Goal: Task Accomplishment & Management: Use online tool/utility

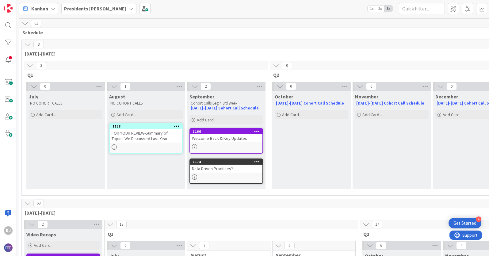
scroll to position [35, 0]
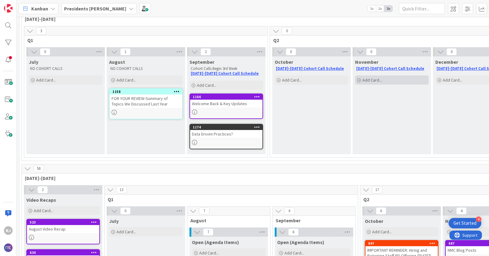
click at [378, 79] on span "Add Card..." at bounding box center [373, 80] width 20 height 6
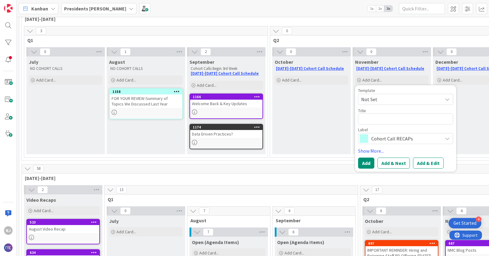
click at [395, 139] on span "Cohort Call RECAPs" at bounding box center [405, 138] width 68 height 9
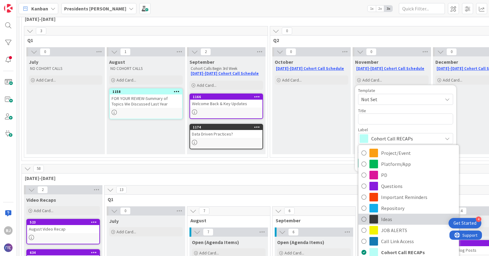
click at [394, 220] on span "Ideas" at bounding box center [418, 219] width 75 height 9
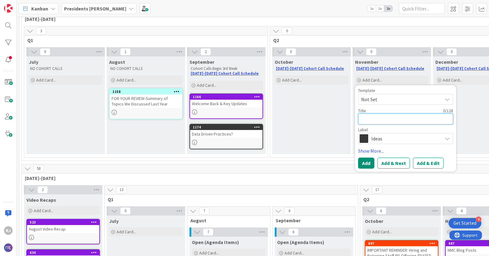
click at [376, 120] on textarea at bounding box center [405, 118] width 95 height 11
type textarea "x"
type textarea "B"
type textarea "x"
type textarea "Bl"
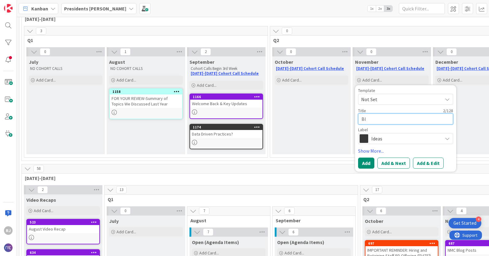
type textarea "x"
type textarea "Ble"
type textarea "x"
type textarea "Bles"
type textarea "x"
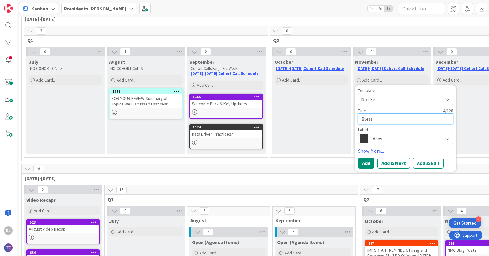
type textarea "Blessi"
type textarea "x"
type textarea "Blessin"
type textarea "x"
type textarea "Blessing"
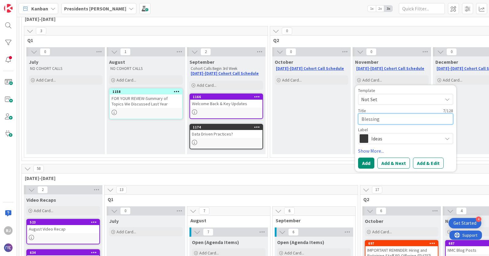
type textarea "x"
type textarea "Blessing"
type textarea "x"
type textarea "Blessing th"
type textarea "x"
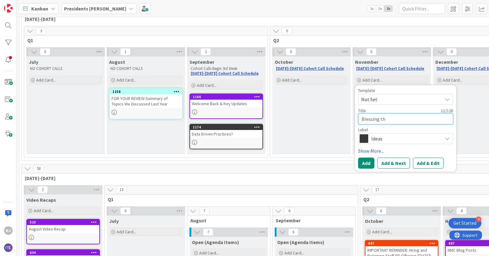
type textarea "Blessing the"
type textarea "x"
type textarea "Blessing the"
type textarea "x"
type textarea "Blessing the M"
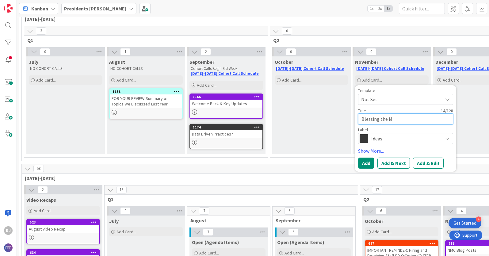
type textarea "x"
type textarea "Blessing the Me"
type textarea "x"
type textarea "Blessing the Mes"
type textarea "x"
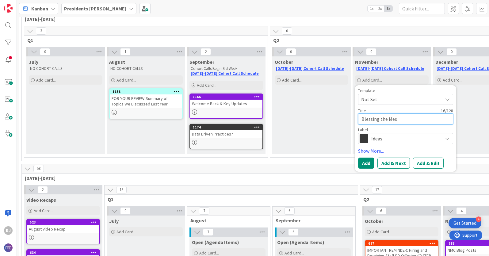
type textarea "Blessing the Mess"
click at [424, 161] on button "Add & Edit" at bounding box center [428, 163] width 31 height 11
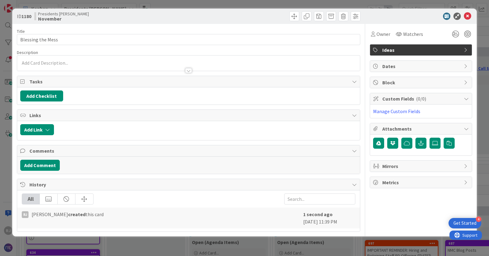
click at [73, 63] on div at bounding box center [188, 63] width 343 height 15
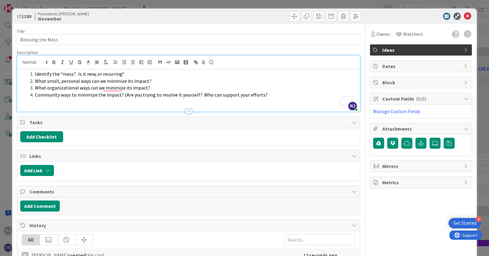
click at [171, 79] on li "What small, personal ways can we minimize its impact?" at bounding box center [192, 81] width 329 height 7
click at [264, 95] on li "Community ways to minimize the impact? (Are you trying to resolve it yourself? …" at bounding box center [192, 94] width 329 height 7
click at [468, 16] on icon at bounding box center [467, 16] width 7 height 7
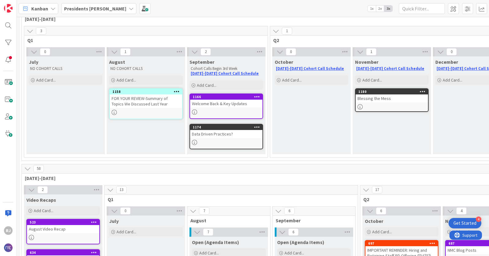
click at [423, 93] on icon at bounding box center [423, 91] width 6 height 4
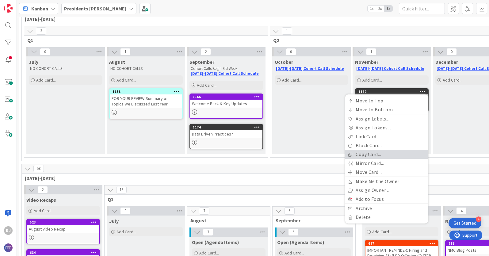
click at [362, 154] on link "Copy Card..." at bounding box center [386, 154] width 83 height 9
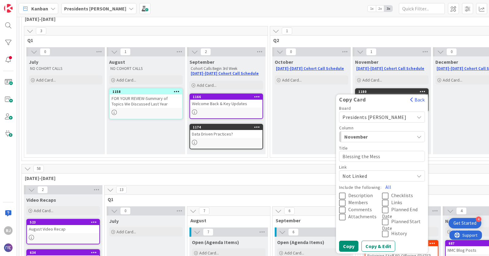
click at [359, 118] on span "Presidents [PERSON_NAME]" at bounding box center [375, 117] width 64 height 6
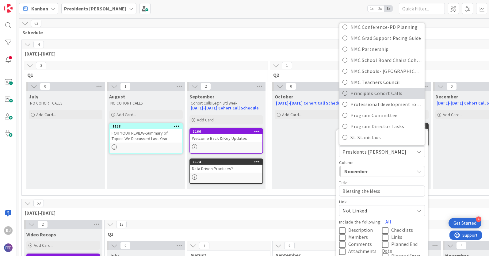
click at [364, 93] on span "Principals Cohort Calls" at bounding box center [386, 93] width 71 height 9
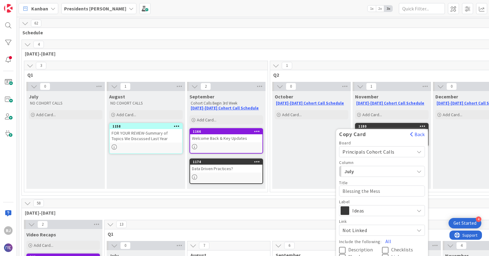
click at [357, 172] on span "July" at bounding box center [367, 171] width 46 height 8
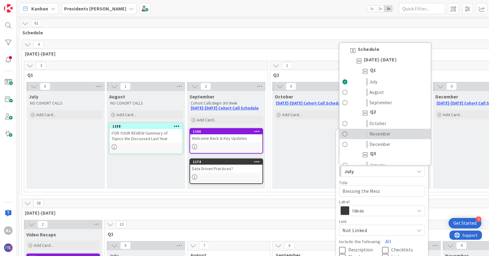
click at [378, 135] on span "November" at bounding box center [380, 133] width 21 height 7
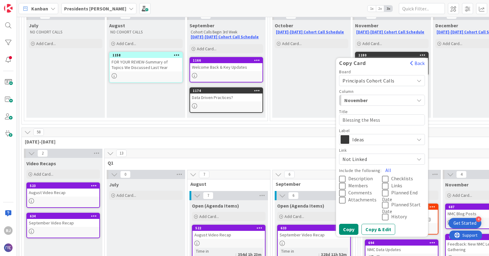
scroll to position [85, 0]
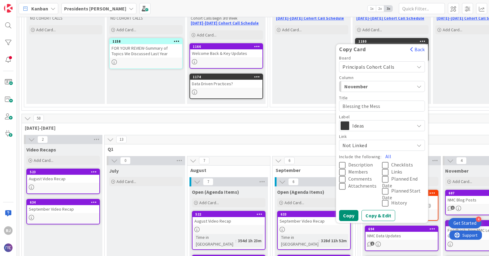
click at [358, 163] on span "Description" at bounding box center [360, 165] width 25 height 6
click at [348, 215] on button "Copy" at bounding box center [348, 215] width 19 height 11
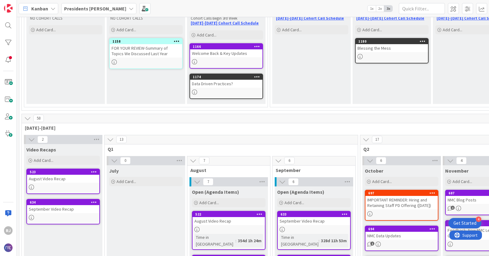
click at [423, 40] on icon at bounding box center [423, 41] width 6 height 4
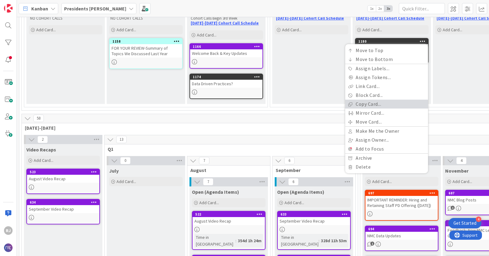
click at [359, 104] on link "Copy Card..." at bounding box center [386, 104] width 83 height 9
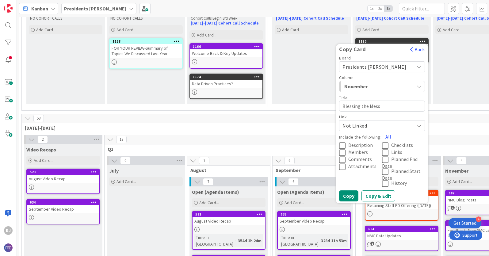
click at [366, 66] on span "Presidents [PERSON_NAME]" at bounding box center [375, 67] width 64 height 6
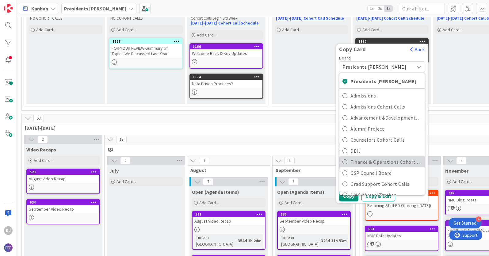
click at [365, 159] on span "Finance & Operations Cohort Calls" at bounding box center [386, 161] width 71 height 9
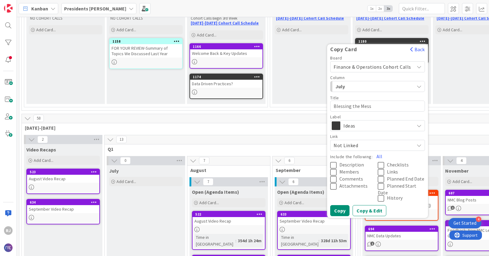
click at [370, 85] on span "July" at bounding box center [359, 87] width 46 height 8
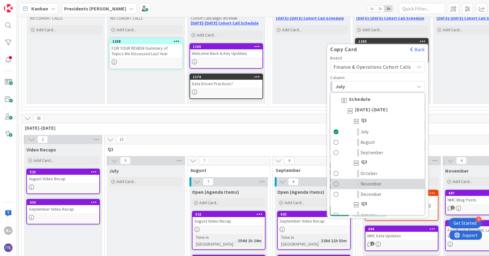
click at [378, 182] on span "November" at bounding box center [371, 183] width 21 height 7
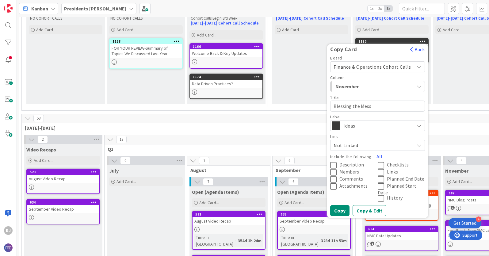
click at [350, 165] on span "Description" at bounding box center [352, 165] width 25 height 6
click at [342, 209] on button "Copy" at bounding box center [339, 210] width 19 height 11
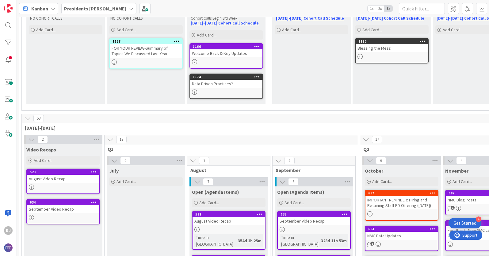
click at [424, 41] on icon at bounding box center [423, 41] width 6 height 4
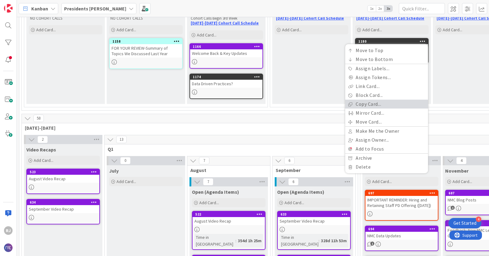
click at [368, 104] on link "Copy Card..." at bounding box center [386, 104] width 83 height 9
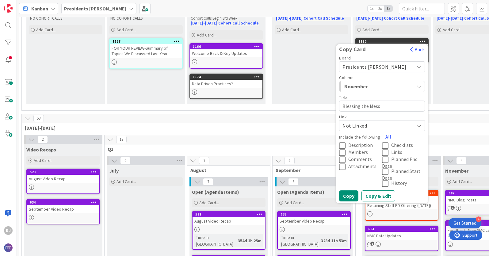
click at [377, 65] on span "Presidents [PERSON_NAME]" at bounding box center [375, 67] width 64 height 6
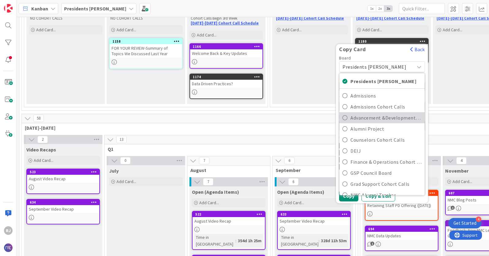
click at [375, 115] on span "Advancement &Development Cohort Calls" at bounding box center [386, 117] width 71 height 9
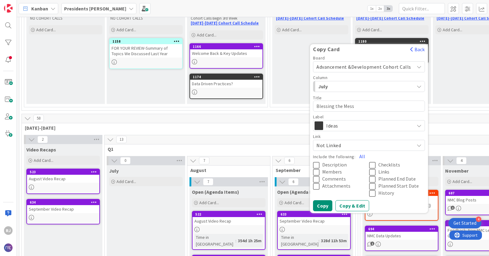
click at [358, 83] on span "July" at bounding box center [341, 87] width 46 height 8
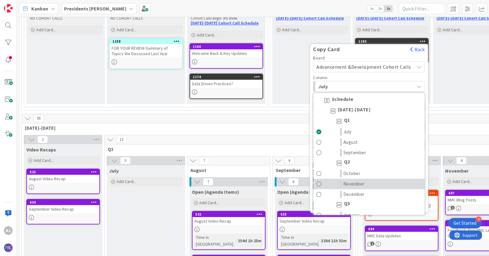
click at [361, 182] on span "November" at bounding box center [354, 183] width 21 height 7
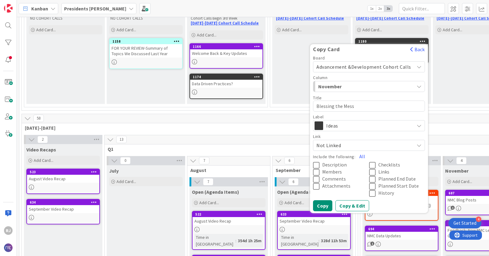
click at [339, 165] on span "Description" at bounding box center [334, 165] width 25 height 6
click at [325, 204] on button "Copy" at bounding box center [322, 205] width 19 height 11
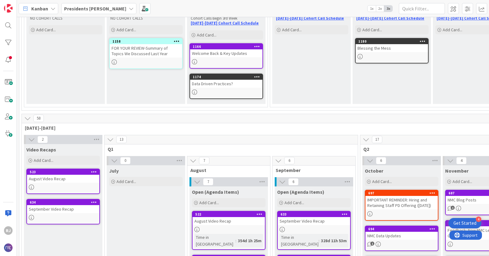
type textarea "x"
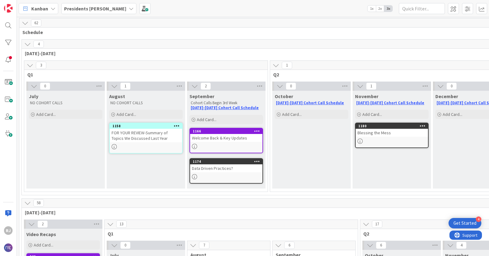
scroll to position [0, 0]
click at [294, 115] on span "Add Card..." at bounding box center [292, 115] width 20 height 6
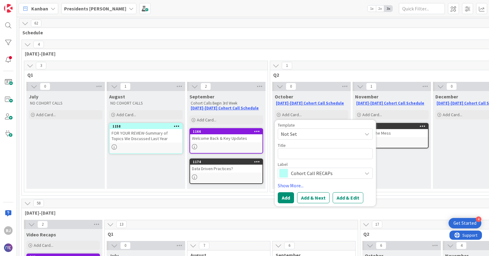
click at [303, 176] on span "Cohort Call RECAPs" at bounding box center [325, 173] width 68 height 9
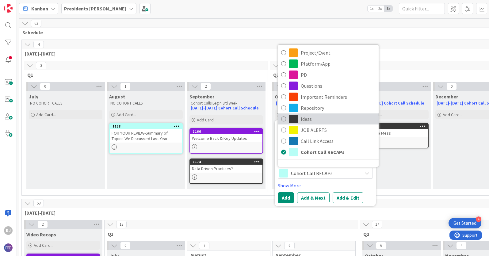
click at [305, 119] on span "Ideas" at bounding box center [338, 118] width 75 height 9
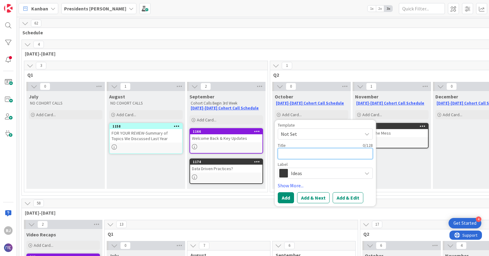
click at [294, 155] on textarea at bounding box center [325, 153] width 95 height 11
type textarea "t"
type textarea "x"
type textarea "th"
type textarea "x"
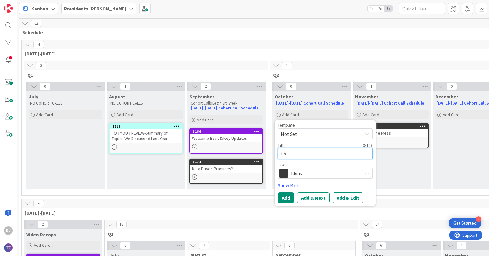
type textarea "the"
type textarea "x"
type textarea "the"
type textarea "x"
type textarea "the"
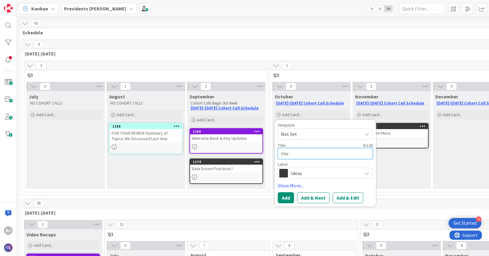
type textarea "x"
type textarea "th"
type textarea "x"
type textarea "t"
type textarea "x"
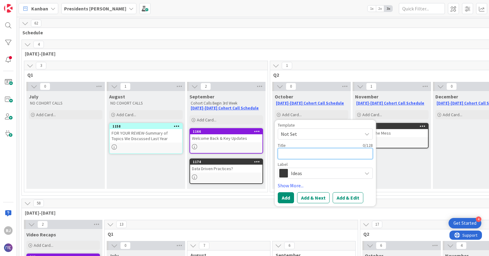
type textarea "T"
type textarea "x"
type textarea "Th"
type textarea "x"
type textarea "The"
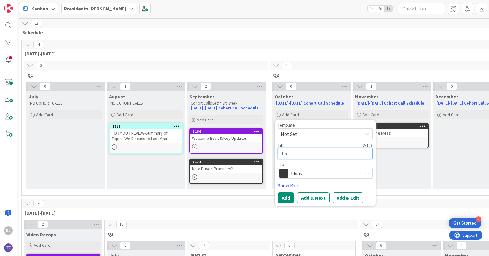
type textarea "x"
type textarea "The"
type textarea "x"
type textarea "The I"
type textarea "x"
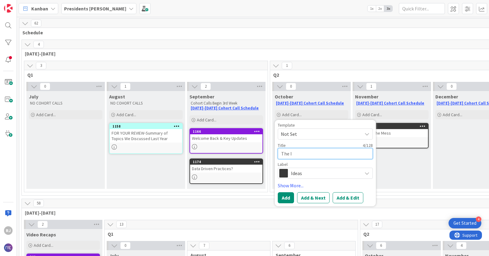
type textarea "The In"
type textarea "x"
type textarea "The Inv"
type textarea "x"
type textarea "The Invi"
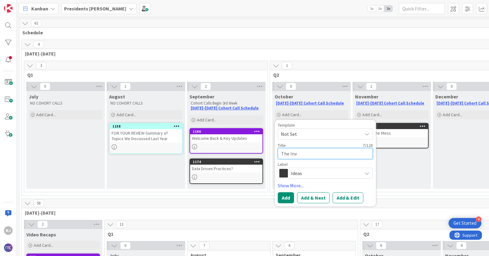
type textarea "x"
type textarea "The Invis"
type textarea "x"
type textarea "The Invisi"
type textarea "x"
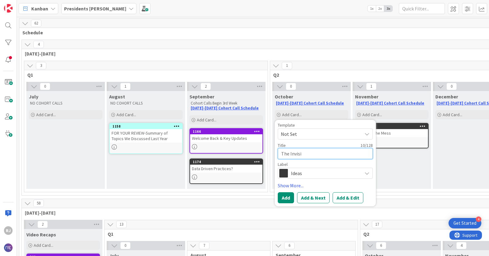
type textarea "The Invisib"
type textarea "x"
type textarea "The Invisibl"
type textarea "x"
type textarea "The Invisible"
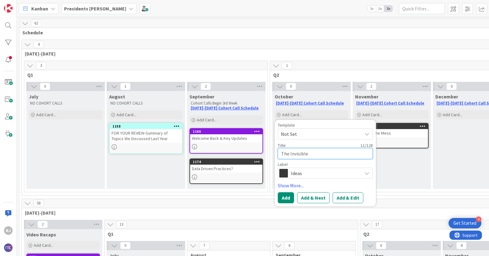
type textarea "x"
type textarea "The Invisible"
type textarea "x"
type textarea "The Invisible W"
type textarea "x"
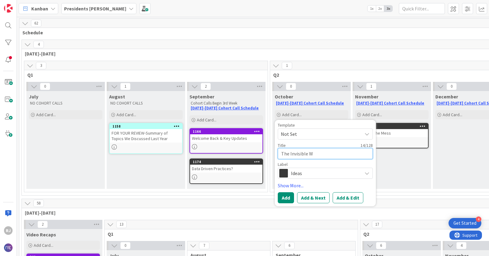
type textarea "The Invisible Wo"
type textarea "x"
type textarea "The Invisible Wor"
type textarea "x"
type textarea "The Invisible Work"
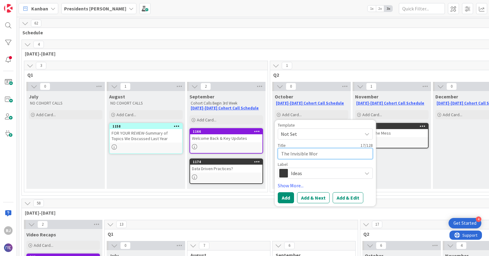
type textarea "x"
type textarea "The Invisible Work"
type textarea "x"
type textarea "The Invisible Work o"
type textarea "x"
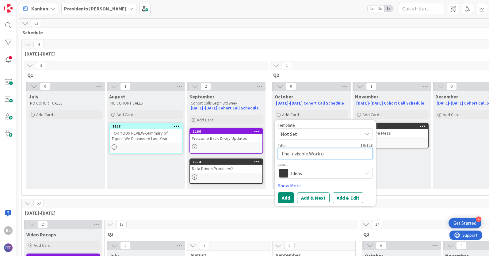
type textarea "The Invisible Work of"
type textarea "x"
type textarea "The Invisible Work of"
type textarea "x"
type textarea "The Invisible Work of L"
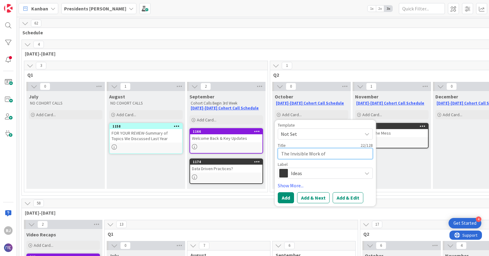
type textarea "x"
type textarea "The Invisible Work of Le"
type textarea "x"
type textarea "The Invisible Work of Lea"
type textarea "x"
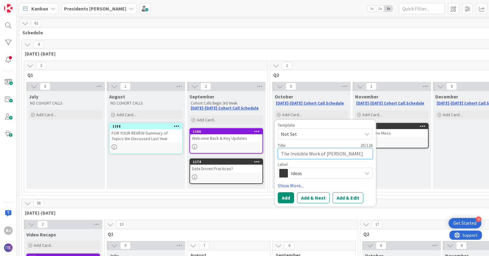
type textarea "The Invisible Work of Lead"
type textarea "x"
type textarea "The Invisible Work of Leade"
type textarea "x"
type textarea "The Invisible Work of Leader"
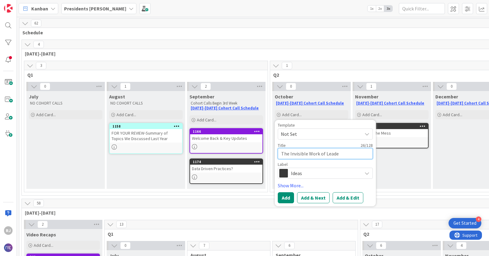
type textarea "x"
type textarea "The Invisible Work of Leaders"
type textarea "x"
type textarea "The Invisible Work of Leadersh"
type textarea "x"
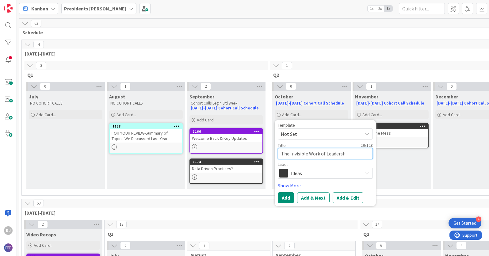
type textarea "The Invisible Work of Leadershi"
type textarea "x"
type textarea "The Invisible Work of Leadership"
type textarea "x"
drag, startPoint x: 353, startPoint y: 155, endPoint x: 280, endPoint y: 152, distance: 72.7
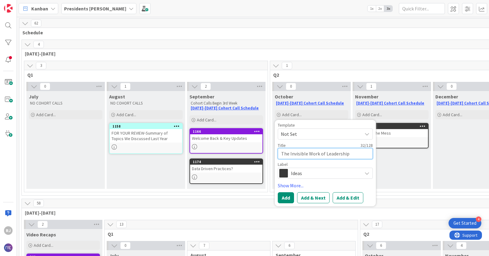
click at [280, 152] on textarea "The Invisible Work of Leadership" at bounding box center [325, 153] width 95 height 11
type textarea "I"
type textarea "x"
type textarea "In"
type textarea "x"
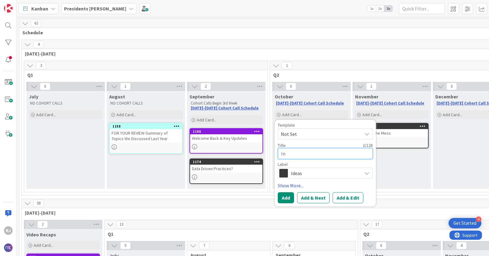
type textarea "Inv"
type textarea "x"
type textarea "Invi"
type textarea "x"
type textarea "Invis"
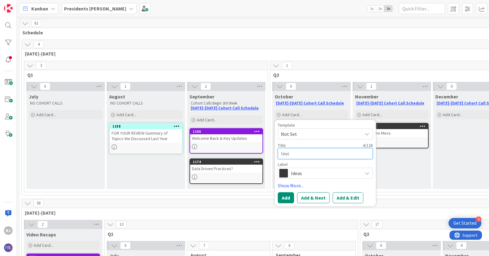
type textarea "x"
type textarea "Invisi"
type textarea "x"
type textarea "Invisib"
type textarea "x"
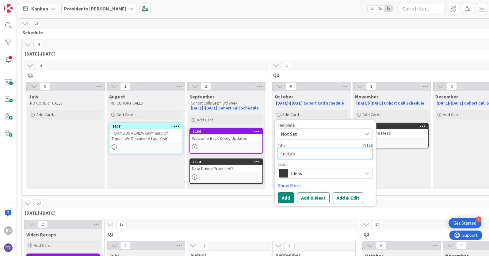
type textarea "Invisibl"
type textarea "x"
type textarea "Invisible"
type textarea "x"
type textarea "Invisible"
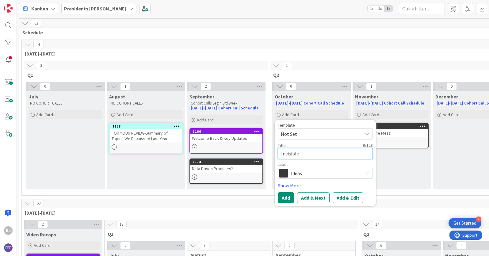
type textarea "x"
type textarea "Invisible W"
type textarea "x"
type textarea "Invisible Wo"
type textarea "x"
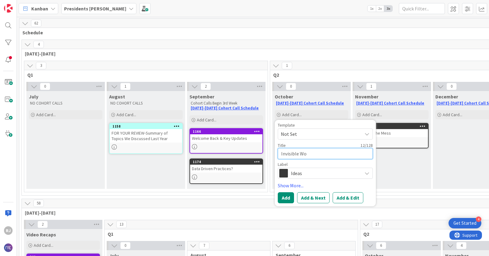
type textarea "Invisible Wor"
type textarea "x"
type textarea "Invisible Work"
type textarea "x"
type textarea "Invisible Work"
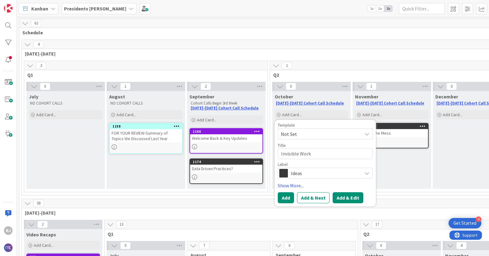
click at [342, 197] on button "Add & Edit" at bounding box center [348, 197] width 31 height 11
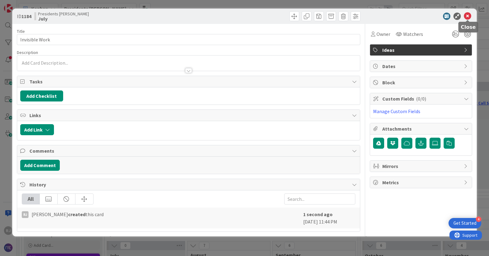
click at [469, 13] on icon at bounding box center [467, 16] width 7 height 7
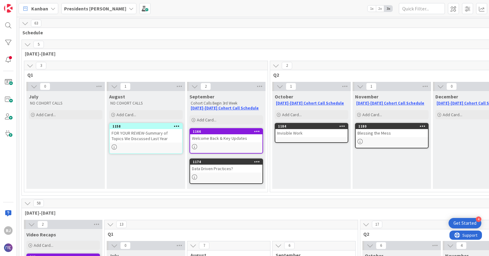
click at [309, 136] on div "Invisible Work" at bounding box center [311, 133] width 72 height 8
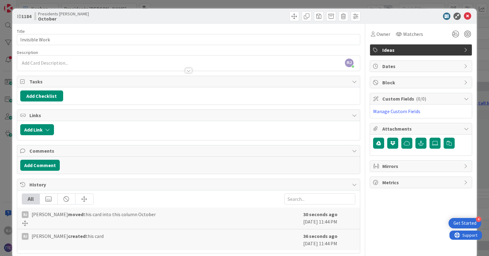
click at [77, 60] on div "RJ Roslynn Jackson just joined" at bounding box center [188, 63] width 343 height 15
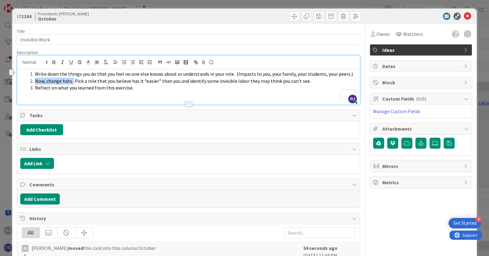
drag, startPoint x: 73, startPoint y: 82, endPoint x: 35, endPoint y: 80, distance: 37.5
click at [35, 80] on span "Now, change hats. Pick a role that you believe has it “easier” than you and ide…" at bounding box center [173, 81] width 276 height 6
click at [55, 62] on icon "button" at bounding box center [54, 63] width 6 height 6
click at [142, 99] on div at bounding box center [188, 101] width 343 height 6
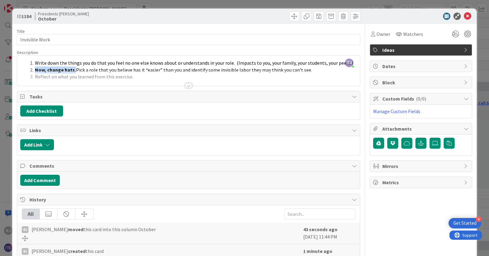
drag, startPoint x: 74, startPoint y: 69, endPoint x: 35, endPoint y: 68, distance: 39.3
click at [35, 68] on strong "Now, change hats." at bounding box center [55, 70] width 41 height 6
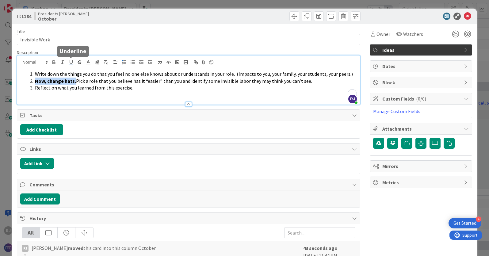
click at [72, 62] on icon "button" at bounding box center [71, 63] width 6 height 6
click at [86, 99] on div at bounding box center [188, 101] width 343 height 6
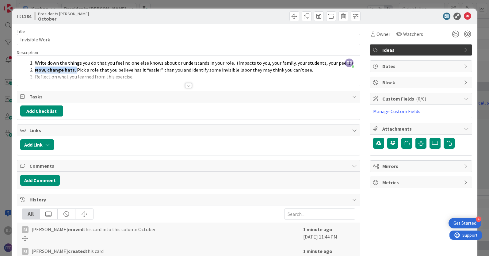
drag, startPoint x: 75, startPoint y: 69, endPoint x: 37, endPoint y: 68, distance: 38.3
click at [37, 68] on li "Now, change hats. Pick a role that you believe has it “easier” than you and ide…" at bounding box center [192, 70] width 329 height 7
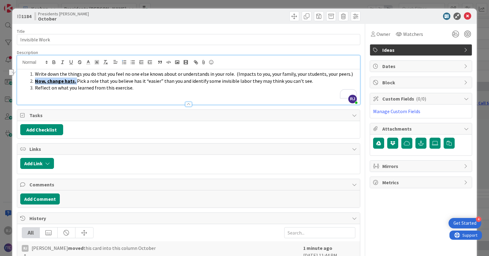
drag, startPoint x: 75, startPoint y: 80, endPoint x: 34, endPoint y: 80, distance: 40.8
click at [34, 80] on li "Now, change hats. Pick a role that you believe has it “easier” than you and ide…" at bounding box center [192, 81] width 329 height 7
click at [71, 61] on icon "button" at bounding box center [71, 63] width 6 height 6
click at [88, 90] on span "Reflect on what you learned from this exercise." at bounding box center [84, 88] width 98 height 6
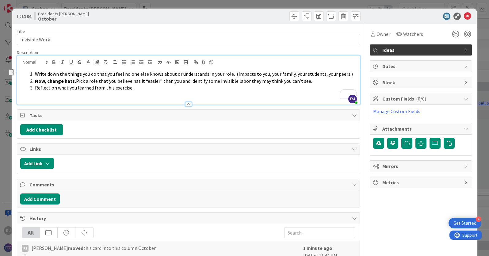
drag, startPoint x: 75, startPoint y: 82, endPoint x: 35, endPoint y: 81, distance: 40.5
click at [35, 81] on li "Now, change hats. Pick a role that you believe has it “easier” than you and ide…" at bounding box center [192, 81] width 329 height 7
click at [56, 63] on icon "button" at bounding box center [54, 63] width 6 height 6
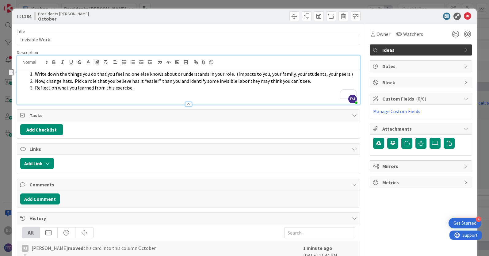
click at [147, 91] on li "Reflect on what you learned from this exercise." at bounding box center [192, 87] width 329 height 7
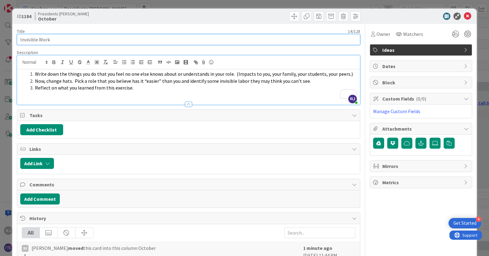
click at [239, 39] on input "Invisible Work" at bounding box center [189, 39] width 344 height 11
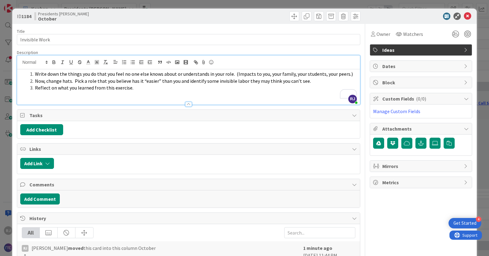
click at [257, 28] on div "Title 14 / 128 Invisible Work Description RJ Roslynn Jackson just joined Write …" at bounding box center [189, 155] width 344 height 263
click at [304, 17] on span at bounding box center [307, 16] width 10 height 10
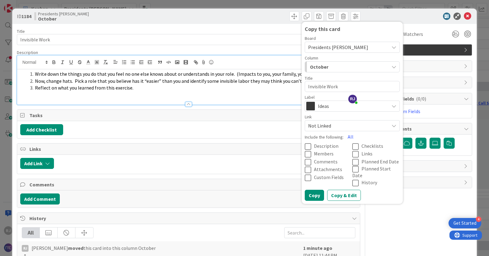
click at [332, 47] on span "Presidents [PERSON_NAME]" at bounding box center [338, 47] width 60 height 6
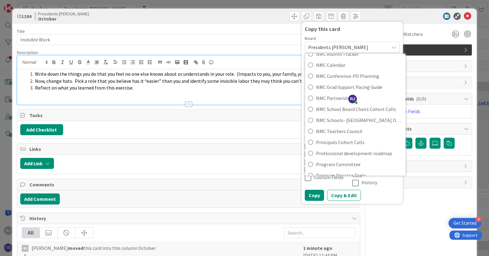
scroll to position [123, 0]
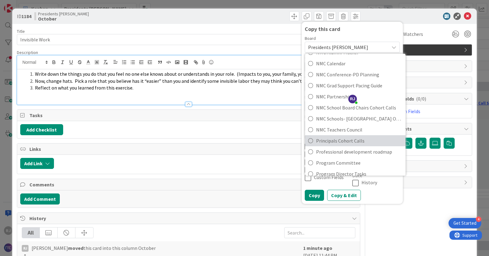
click at [326, 141] on span "Principals Cohort Calls" at bounding box center [359, 140] width 86 height 9
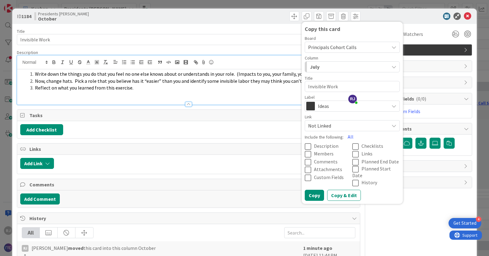
click at [332, 68] on div "July" at bounding box center [349, 67] width 81 height 10
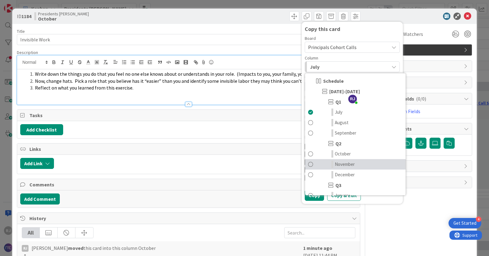
click at [344, 162] on span "November" at bounding box center [345, 164] width 20 height 7
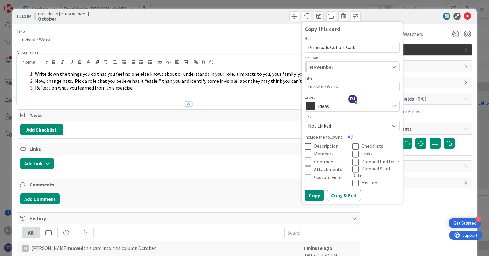
click at [314, 144] on span "Description" at bounding box center [326, 146] width 25 height 6
click at [318, 190] on button "Copy" at bounding box center [314, 195] width 19 height 11
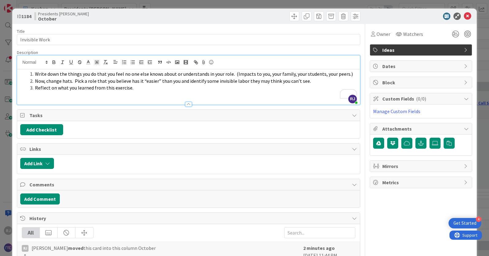
click at [469, 17] on icon at bounding box center [467, 16] width 7 height 7
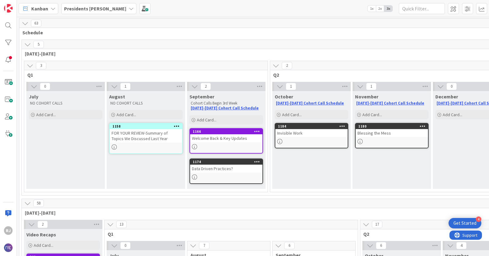
click at [83, 7] on b "Presidents [PERSON_NAME]" at bounding box center [95, 9] width 62 height 6
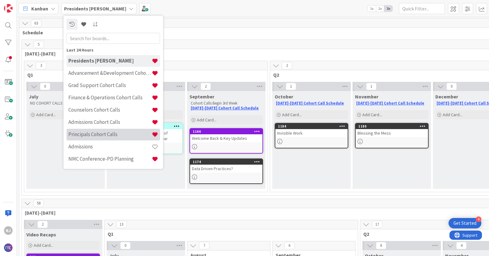
click at [85, 136] on h4 "Principals Cohort Calls" at bounding box center [109, 134] width 83 height 6
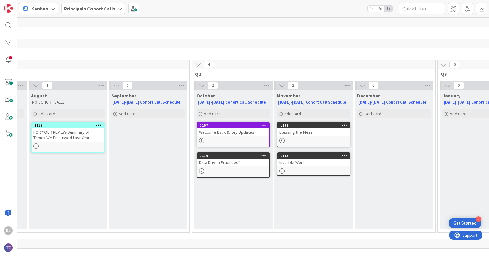
scroll to position [1, 91]
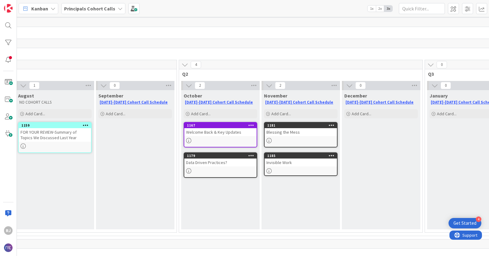
click at [303, 138] on div at bounding box center [301, 140] width 72 height 5
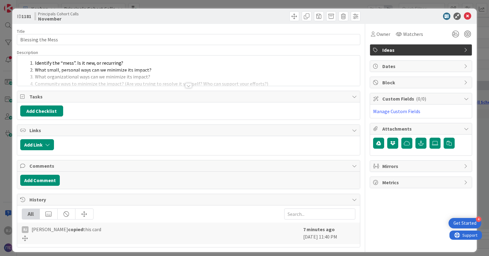
click at [189, 85] on div at bounding box center [188, 85] width 7 height 5
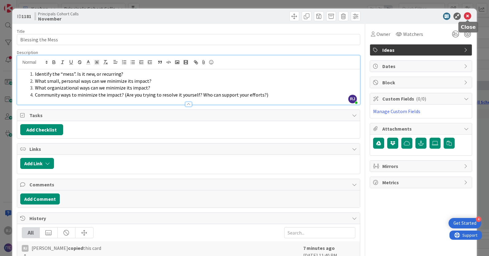
click at [467, 17] on icon at bounding box center [467, 16] width 7 height 7
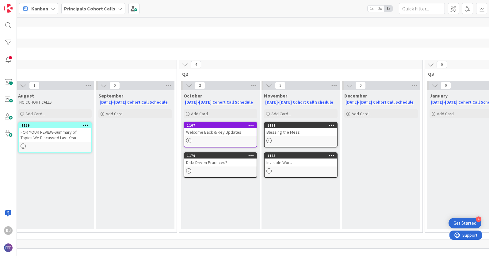
click at [332, 156] on icon at bounding box center [332, 155] width 6 height 4
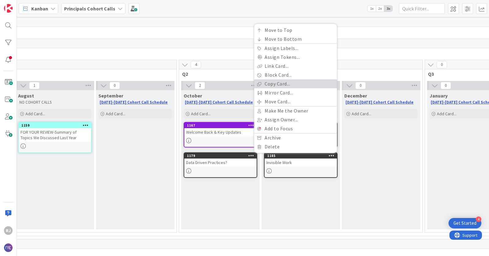
click at [276, 84] on link "Copy Card..." at bounding box center [295, 83] width 83 height 9
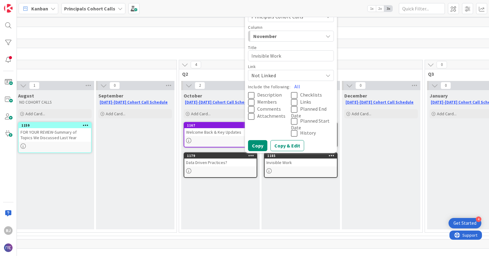
scroll to position [0, 91]
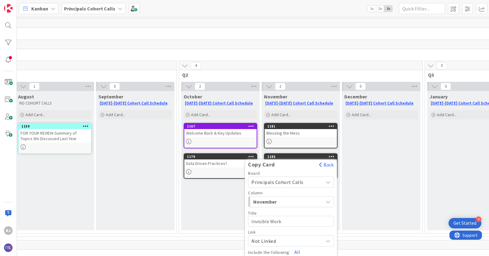
click at [302, 183] on span "Principals Cohort Calls" at bounding box center [286, 182] width 69 height 9
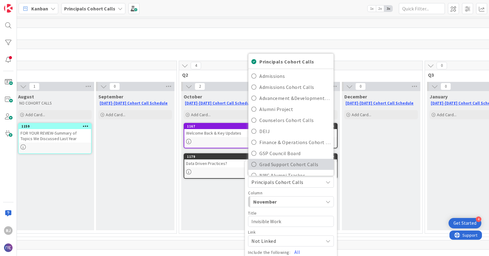
click at [310, 165] on span "Grad Support Cohort Calls" at bounding box center [294, 164] width 71 height 9
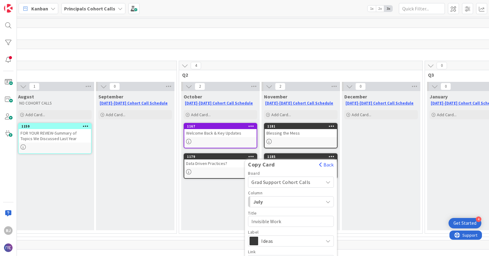
click at [296, 205] on span "July" at bounding box center [276, 202] width 46 height 8
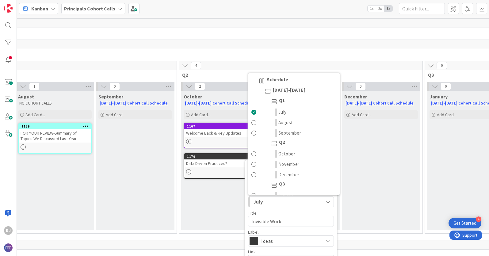
click at [361, 167] on div "December 2025-2026 Cohort Call Schedule Add Card..." at bounding box center [381, 160] width 79 height 139
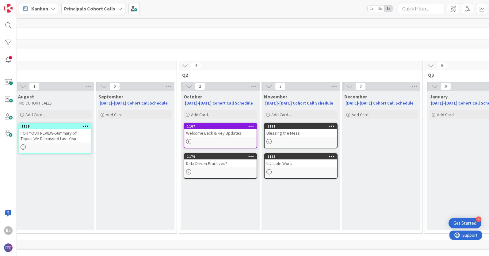
click at [99, 7] on b "Principals Cohort Calls" at bounding box center [89, 9] width 51 height 6
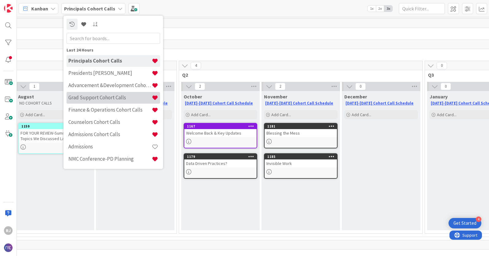
click at [98, 96] on h4 "Grad Support Cohort Calls" at bounding box center [109, 97] width 83 height 6
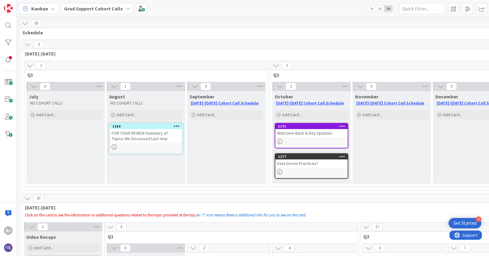
click at [94, 6] on b "Grad Support Cohort Calls" at bounding box center [93, 9] width 59 height 6
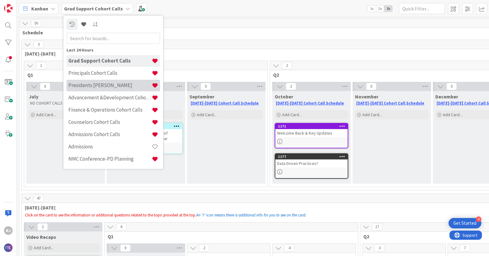
click at [105, 86] on h4 "Presidents [PERSON_NAME]" at bounding box center [109, 85] width 83 height 6
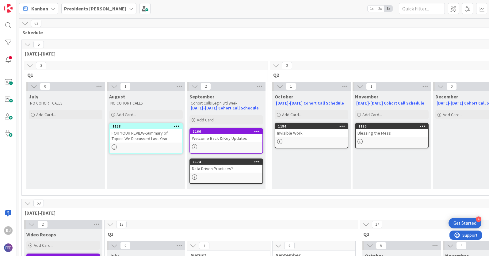
click at [378, 135] on div "Blessing the Mess" at bounding box center [392, 133] width 72 height 8
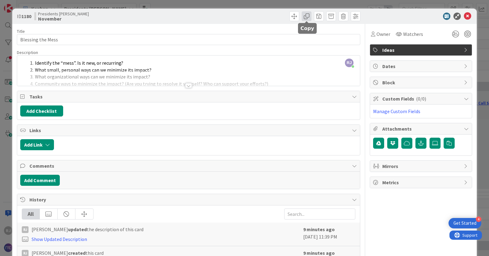
click at [307, 16] on span at bounding box center [307, 16] width 10 height 10
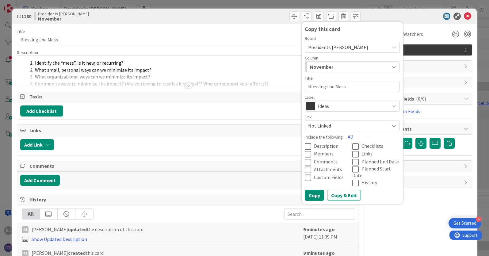
click at [326, 144] on span "Description" at bounding box center [326, 146] width 25 height 6
click at [363, 46] on span "Presidents [PERSON_NAME]" at bounding box center [347, 47] width 78 height 9
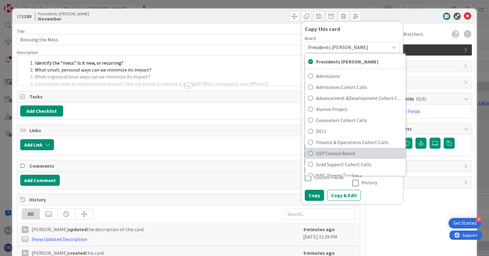
click at [349, 158] on link "GSP Council Board" at bounding box center [355, 153] width 101 height 11
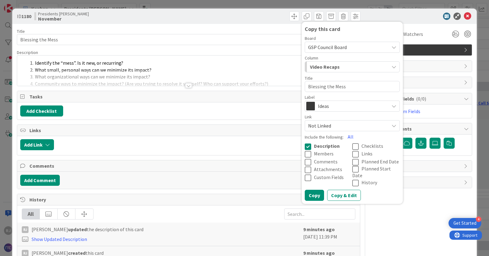
click at [347, 47] on span "GSP Council Board" at bounding box center [347, 47] width 78 height 9
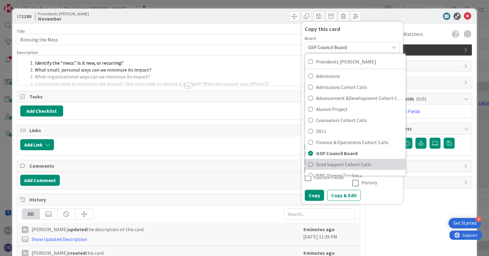
click at [348, 166] on span "Grad Support Cohort Calls" at bounding box center [359, 164] width 86 height 9
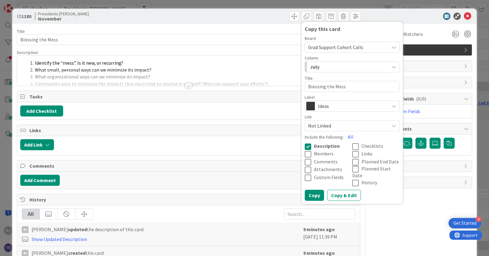
click at [377, 69] on div "July" at bounding box center [349, 67] width 81 height 10
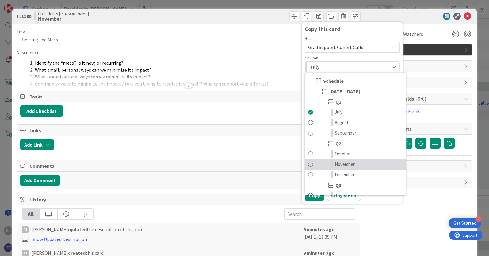
click at [352, 166] on span "November" at bounding box center [345, 164] width 20 height 7
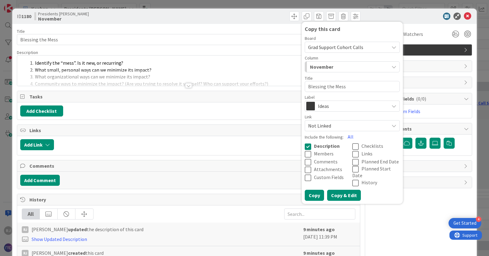
click at [350, 190] on button "Copy & Edit" at bounding box center [344, 195] width 34 height 11
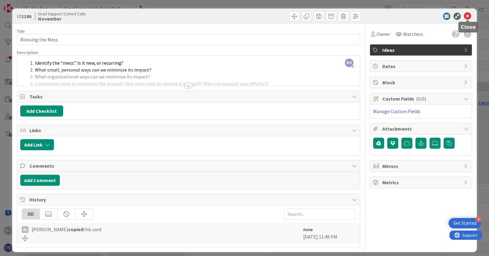
click at [469, 15] on icon at bounding box center [467, 16] width 7 height 7
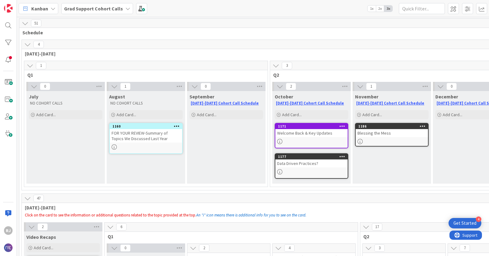
click at [388, 136] on div "Blessing the Mess" at bounding box center [392, 133] width 72 height 8
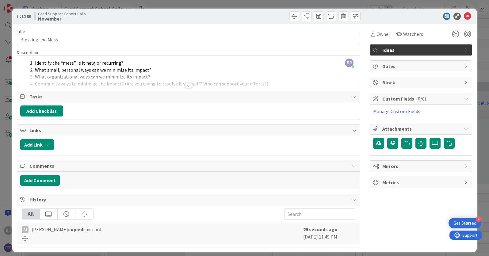
click at [189, 87] on div at bounding box center [188, 85] width 7 height 5
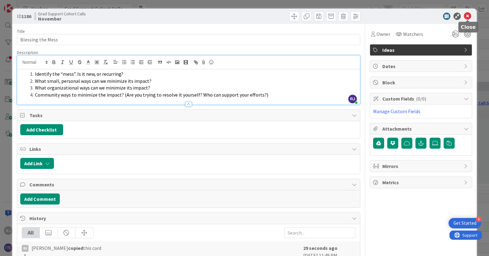
click at [469, 17] on icon at bounding box center [467, 16] width 7 height 7
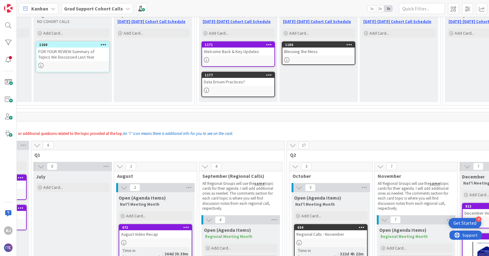
scroll to position [0, 73]
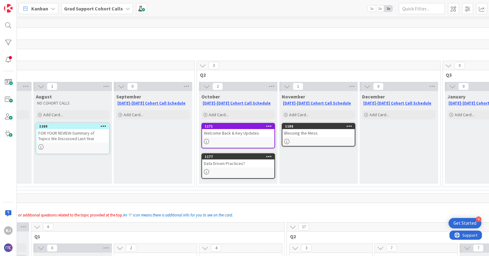
click at [350, 125] on icon at bounding box center [350, 126] width 6 height 4
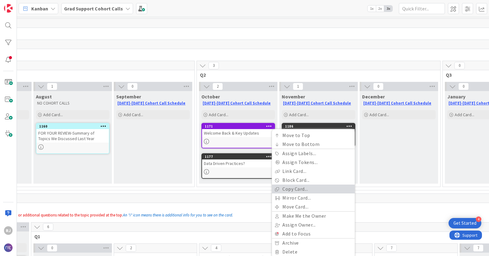
click at [291, 188] on link "Copy Card..." at bounding box center [313, 189] width 83 height 9
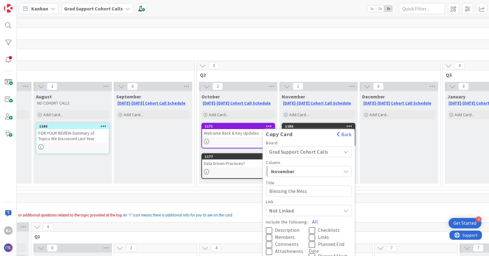
click at [306, 150] on span "Grad Support Cohort Calls" at bounding box center [298, 152] width 59 height 6
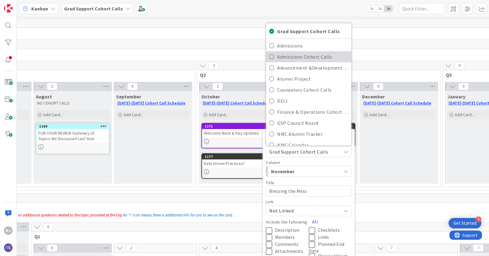
click at [321, 58] on span "Admissions Cohort Calls" at bounding box center [312, 56] width 71 height 9
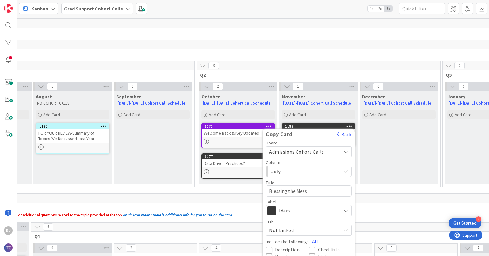
click at [288, 171] on span "July" at bounding box center [294, 171] width 46 height 8
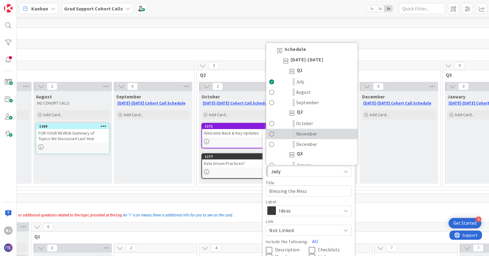
click at [308, 133] on span "November" at bounding box center [306, 133] width 21 height 7
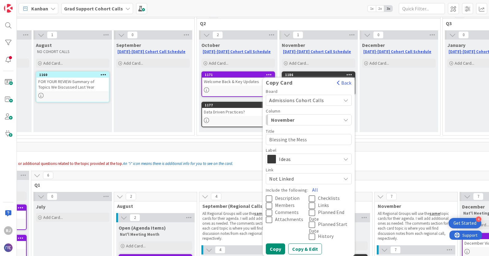
scroll to position [57, 73]
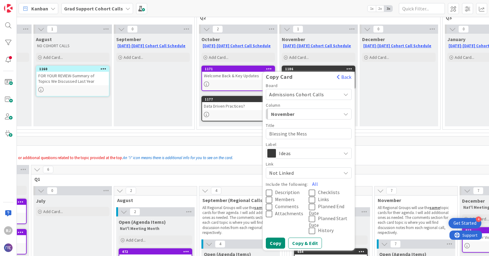
click at [286, 192] on span "Description" at bounding box center [287, 193] width 25 height 6
click at [273, 241] on button "Copy" at bounding box center [275, 243] width 19 height 11
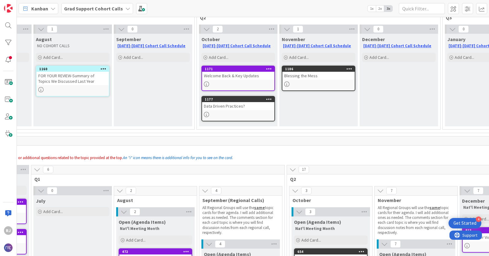
click at [347, 68] on icon at bounding box center [350, 69] width 6 height 4
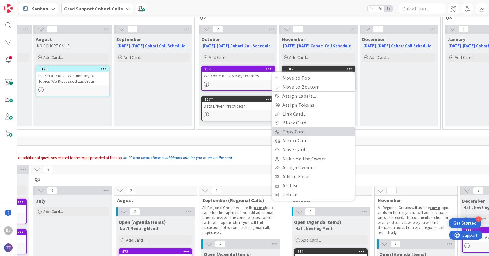
click at [281, 132] on link "Copy Card..." at bounding box center [313, 131] width 83 height 9
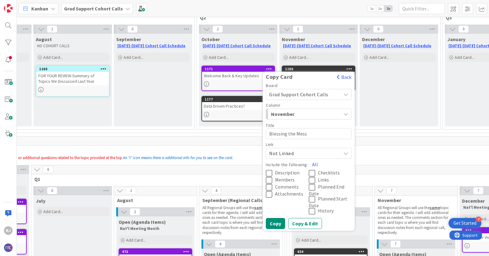
click at [296, 93] on span "Grad Support Cohort Calls" at bounding box center [298, 94] width 59 height 6
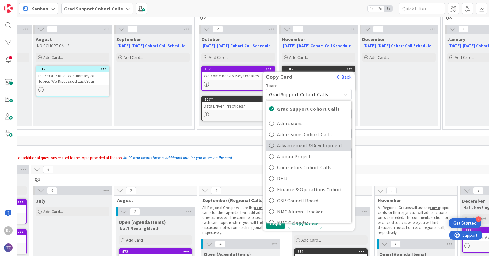
click at [294, 144] on span "Advancement &Development Cohort Calls" at bounding box center [312, 145] width 71 height 9
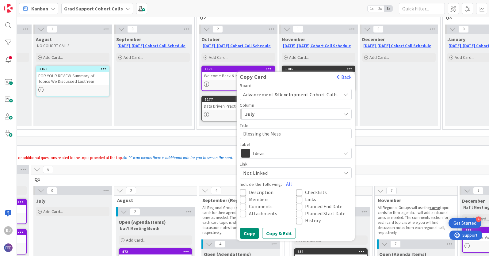
click at [294, 113] on div "July" at bounding box center [293, 114] width 98 height 10
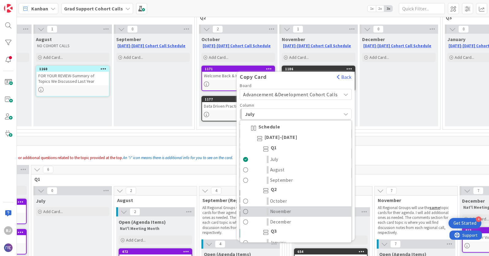
click at [287, 209] on span "November" at bounding box center [280, 211] width 21 height 7
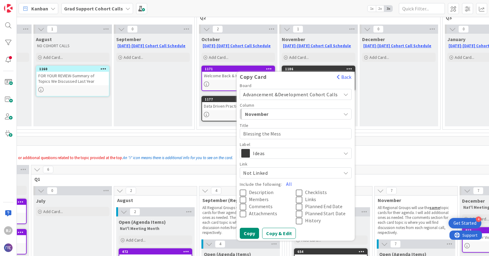
click at [263, 191] on span "Description" at bounding box center [261, 193] width 25 height 6
click at [252, 232] on button "Copy" at bounding box center [249, 233] width 19 height 11
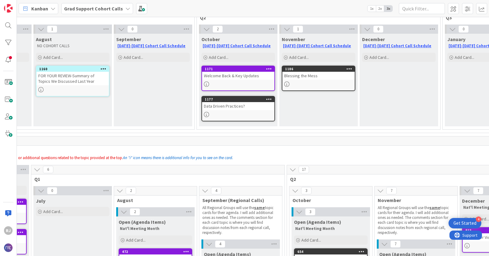
click at [351, 68] on icon at bounding box center [350, 69] width 6 height 4
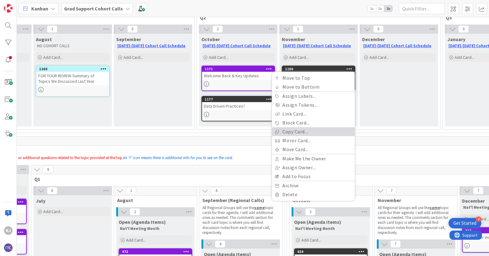
click at [289, 131] on link "Copy Card..." at bounding box center [313, 131] width 83 height 9
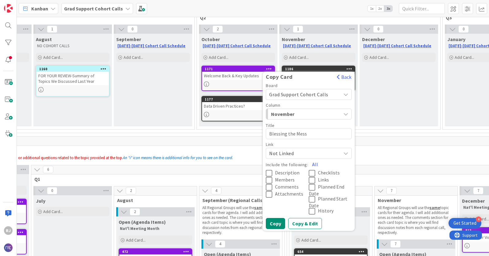
click at [329, 94] on span "Grad Support Cohort Calls" at bounding box center [303, 94] width 69 height 9
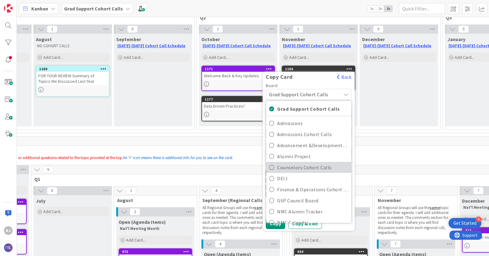
click at [298, 167] on span "Counselors Cohort Calls" at bounding box center [312, 167] width 71 height 9
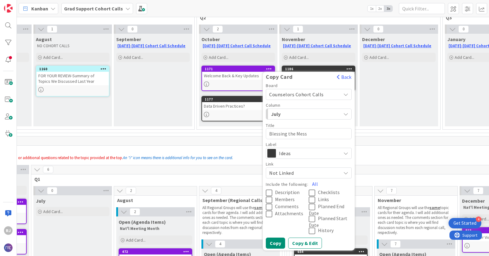
click at [298, 116] on span "July" at bounding box center [294, 114] width 46 height 8
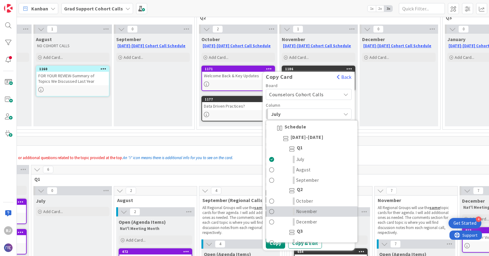
click at [303, 210] on span "November" at bounding box center [306, 211] width 21 height 7
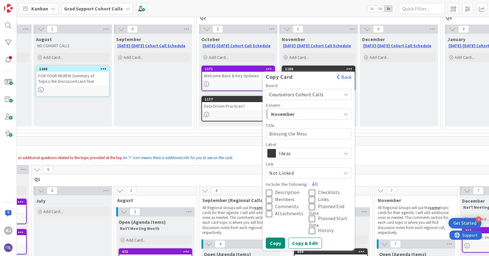
click at [282, 191] on span "Description" at bounding box center [287, 193] width 25 height 6
click at [306, 242] on button "Copy & Edit" at bounding box center [305, 243] width 34 height 11
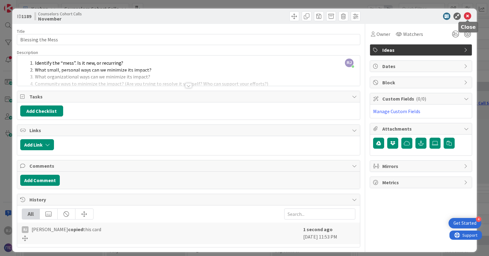
click at [470, 15] on icon at bounding box center [467, 16] width 7 height 7
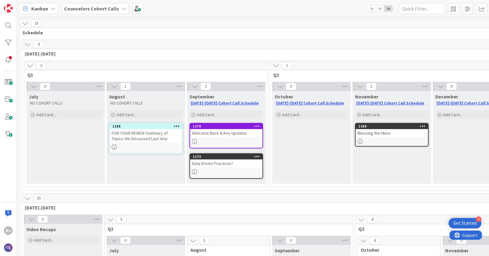
click at [423, 125] on icon at bounding box center [423, 126] width 6 height 4
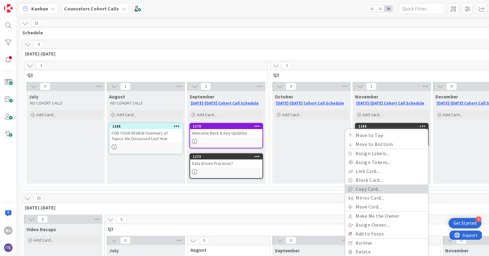
click at [364, 190] on link "Copy Card..." at bounding box center [386, 189] width 83 height 9
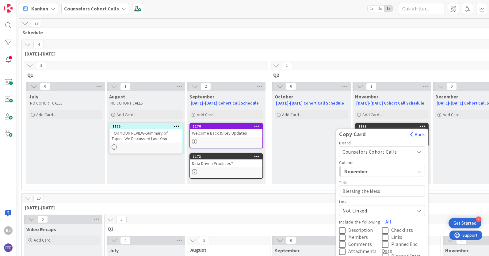
click at [374, 151] on span "Counselors Cohort Calls" at bounding box center [370, 152] width 55 height 6
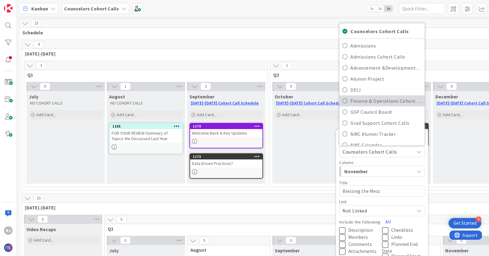
click at [363, 102] on span "Finance & Operations Cohort Calls" at bounding box center [386, 100] width 71 height 9
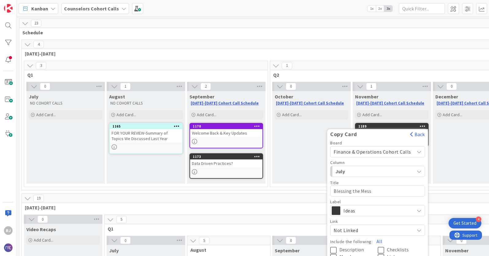
click at [357, 171] on span "July" at bounding box center [359, 171] width 46 height 8
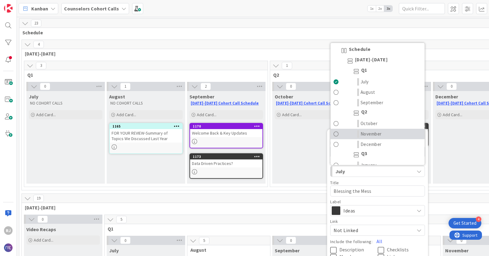
click at [372, 133] on span "November" at bounding box center [371, 133] width 21 height 7
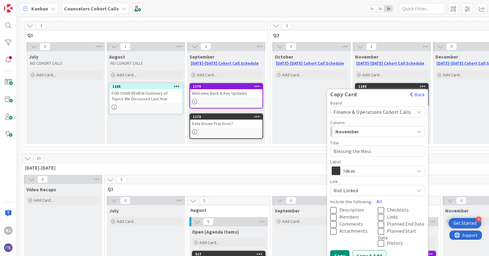
scroll to position [61, 0]
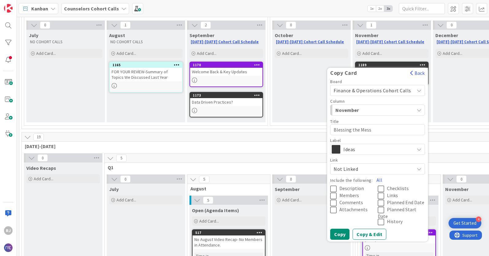
click at [337, 188] on icon at bounding box center [334, 188] width 9 height 7
click at [344, 235] on button "Copy" at bounding box center [339, 234] width 19 height 11
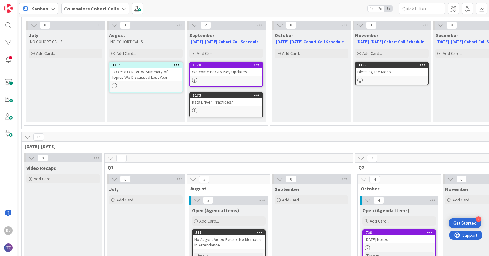
click at [109, 7] on b "Counselors Cohort Calls" at bounding box center [91, 9] width 55 height 6
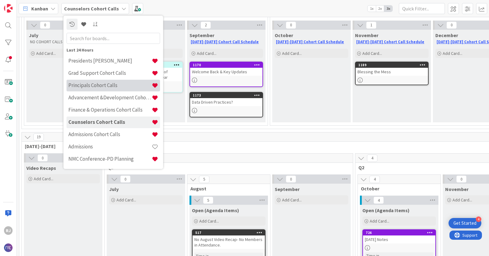
click at [95, 85] on h4 "Principals Cohort Calls" at bounding box center [109, 85] width 83 height 6
type textarea "x"
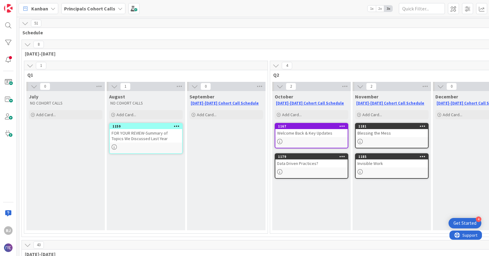
click at [410, 130] on div "Blessing the Mess" at bounding box center [392, 133] width 72 height 8
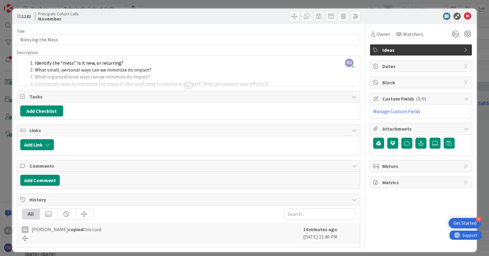
click at [412, 50] on span "Ideas" at bounding box center [421, 49] width 79 height 7
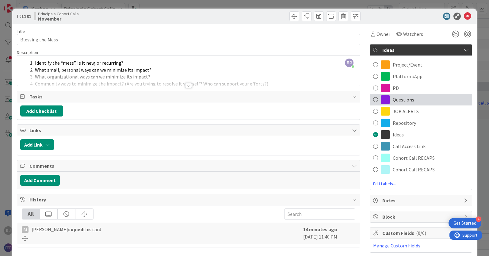
click at [407, 99] on span "Questions" at bounding box center [403, 99] width 21 height 7
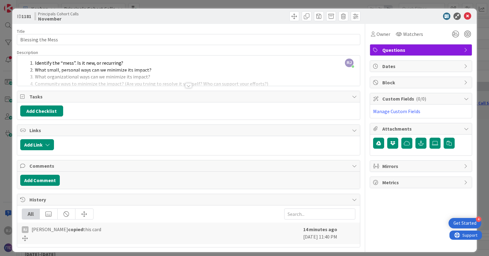
click at [429, 48] on span "Questions" at bounding box center [421, 49] width 79 height 7
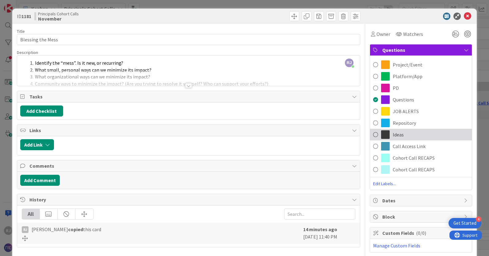
click at [397, 133] on span "Ideas" at bounding box center [398, 134] width 11 height 7
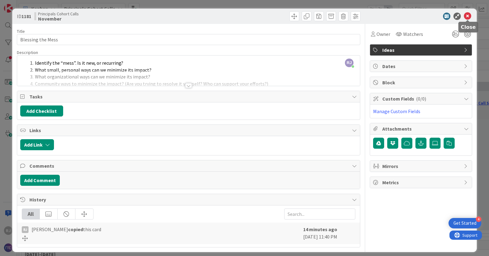
click at [468, 15] on icon at bounding box center [467, 16] width 7 height 7
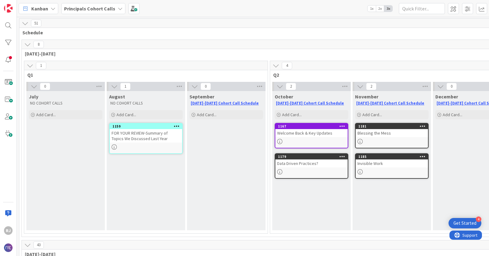
click at [388, 135] on div "Blessing the Mess" at bounding box center [392, 133] width 72 height 8
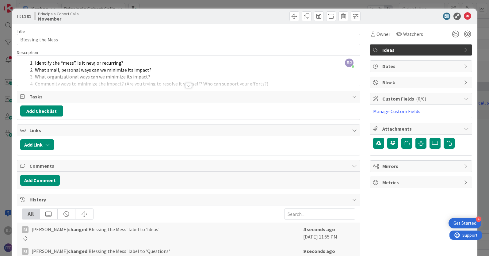
click at [311, 77] on div at bounding box center [188, 78] width 343 height 16
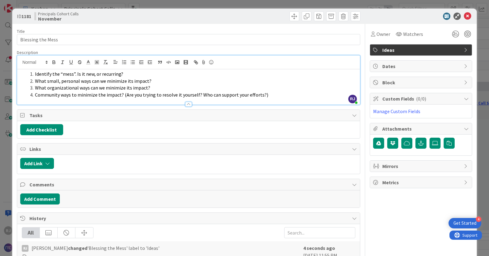
click at [311, 77] on li "Identify the “mess”. Is it new, or recurring?" at bounding box center [192, 74] width 329 height 7
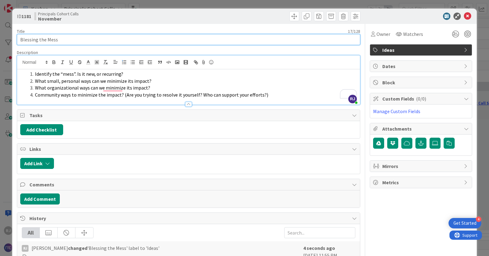
click at [215, 38] on input "Blessing the Mess" at bounding box center [189, 39] width 344 height 11
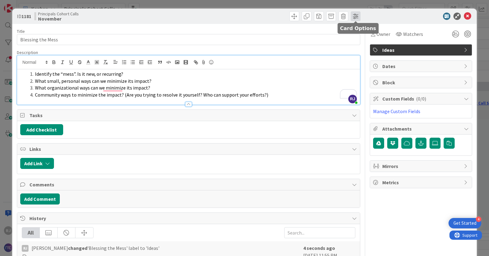
click at [357, 16] on span at bounding box center [356, 16] width 10 height 10
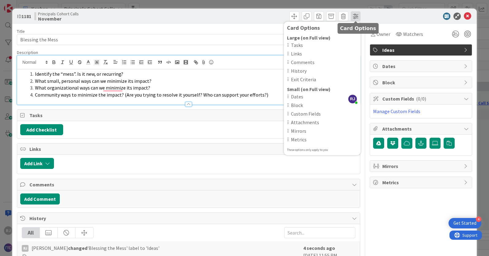
click at [357, 16] on span at bounding box center [356, 16] width 10 height 10
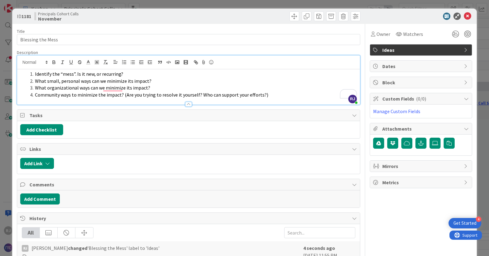
click at [378, 13] on div at bounding box center [418, 16] width 109 height 7
click at [468, 15] on icon at bounding box center [467, 16] width 7 height 7
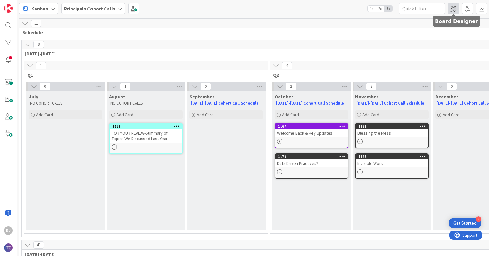
click at [453, 8] on span at bounding box center [453, 8] width 11 height 11
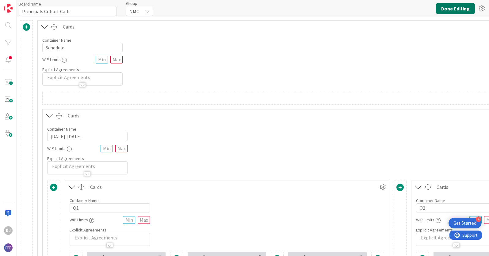
type input "Principals Cohort Calls"
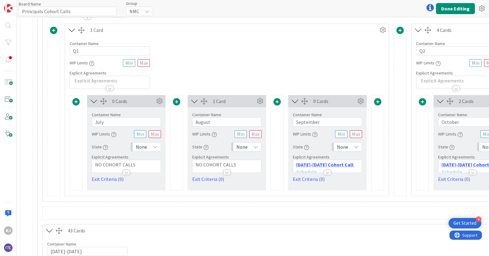
scroll to position [159, 0]
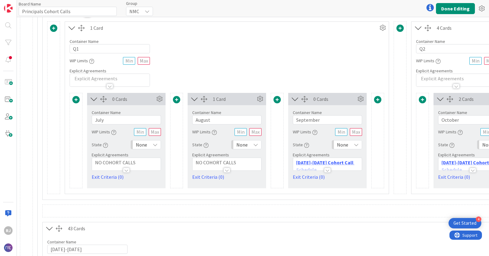
click at [348, 165] on div at bounding box center [327, 167] width 69 height 6
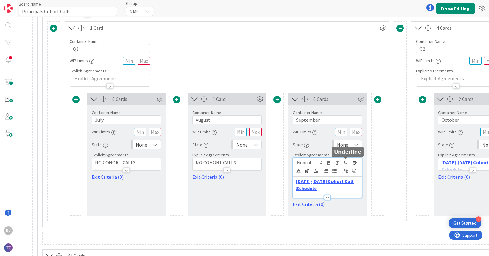
click at [348, 165] on icon "button" at bounding box center [346, 163] width 6 height 6
click at [353, 184] on p "﻿ [DATE]-[DATE] Cohort Call Schedule" at bounding box center [327, 185] width 63 height 14
click at [353, 184] on p "[DATE]-[DATE] Cohort Call Schedule" at bounding box center [327, 185] width 63 height 14
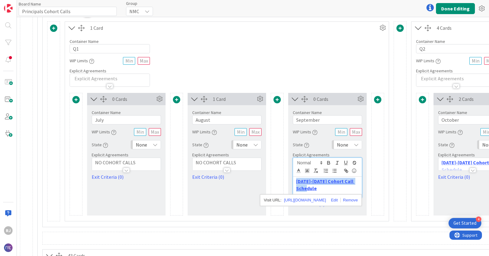
click at [353, 184] on p "[DATE]-[DATE] Cohort Call Schedule" at bounding box center [327, 185] width 63 height 14
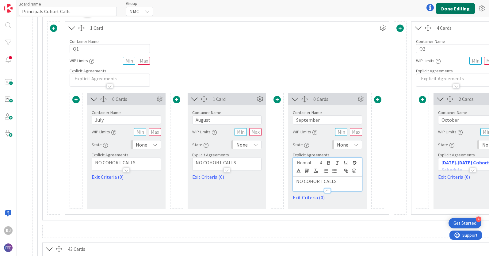
click at [456, 6] on button "Done Editing" at bounding box center [455, 8] width 39 height 11
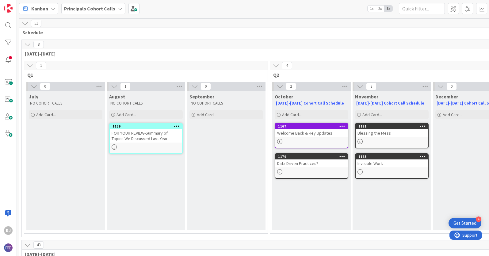
click at [93, 10] on b "Principals Cohort Calls" at bounding box center [89, 9] width 51 height 6
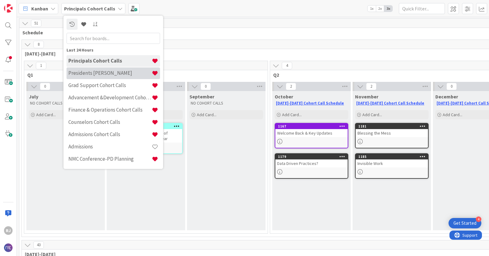
click at [86, 71] on h4 "Presidents [PERSON_NAME]" at bounding box center [109, 73] width 83 height 6
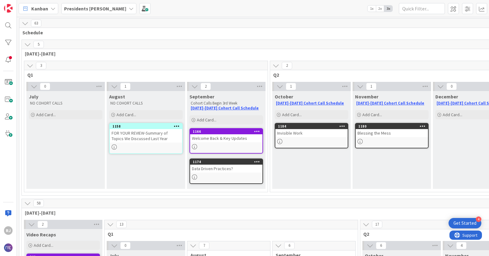
click at [82, 8] on b "Presidents [PERSON_NAME]" at bounding box center [95, 9] width 62 height 6
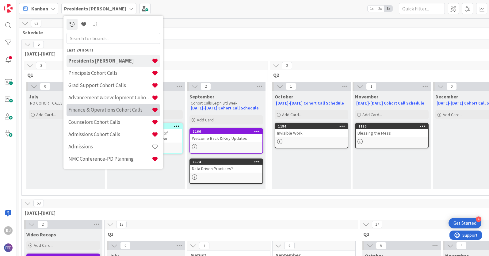
click at [88, 109] on h4 "Finance & Operations Cohort Calls" at bounding box center [109, 110] width 83 height 6
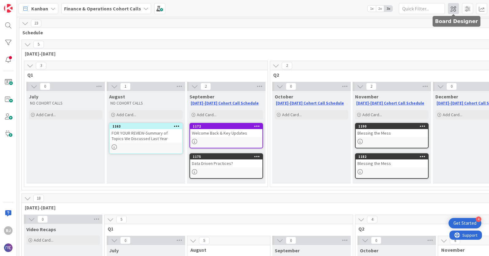
click at [457, 9] on span at bounding box center [453, 8] width 11 height 11
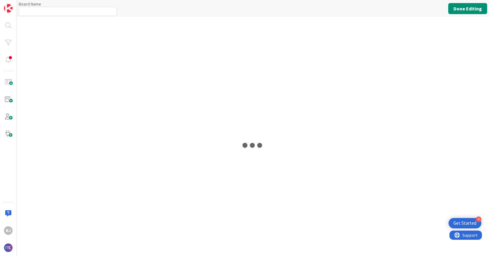
type input "Finance & Operations Cohort Calls"
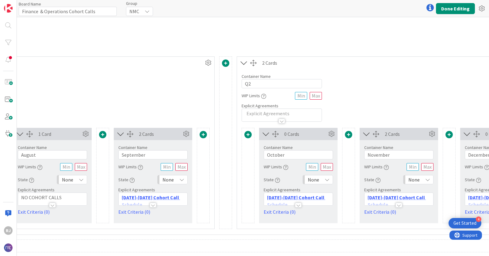
scroll to position [124, 178]
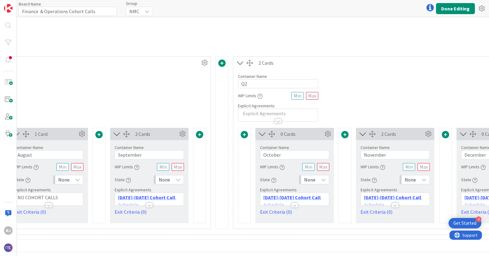
click at [319, 198] on p "[DATE]-[DATE] Cohort Call Schedule" at bounding box center [294, 201] width 63 height 14
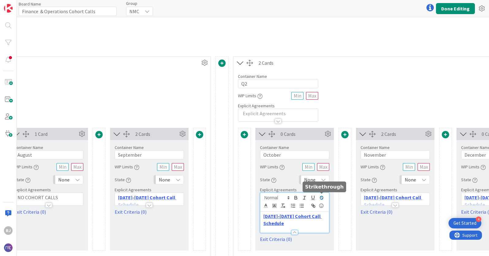
click at [319, 198] on icon "button" at bounding box center [322, 198] width 6 height 6
click at [290, 222] on p "[DATE]-[DATE] Cohort Call ﻿ Schedule" at bounding box center [294, 220] width 63 height 14
click at [290, 222] on p "[DATE]-[DATE] Cohort Call Schedule" at bounding box center [294, 220] width 63 height 14
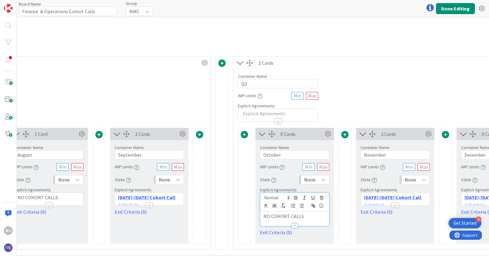
click at [319, 219] on p "NO COHORT CALLS" at bounding box center [294, 216] width 63 height 7
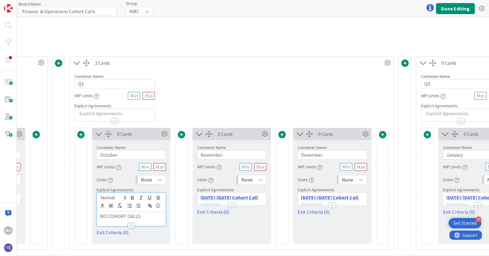
scroll to position [124, 343]
click at [352, 201] on div at bounding box center [331, 202] width 69 height 6
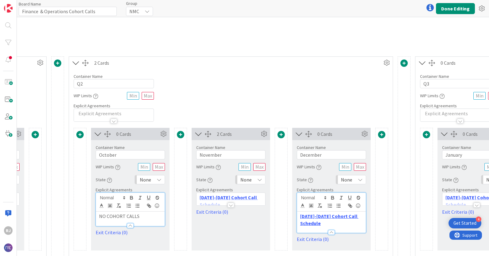
click at [346, 224] on p "[DATE]-[DATE] Cohort Call Schedule" at bounding box center [331, 220] width 63 height 14
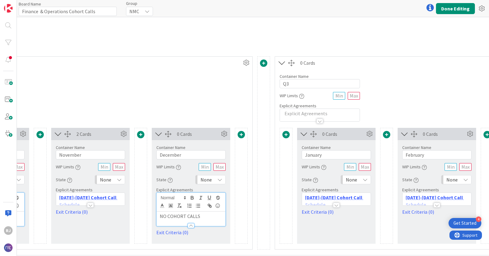
scroll to position [124, 493]
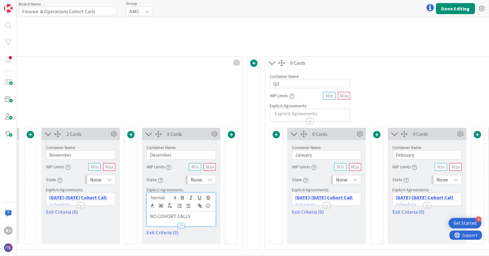
click at [352, 200] on div at bounding box center [326, 202] width 69 height 6
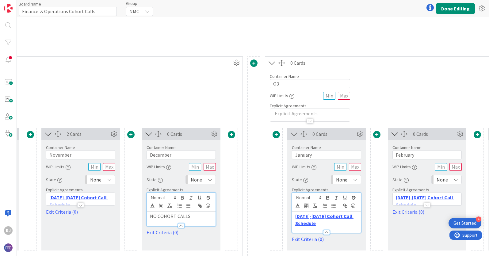
click at [332, 223] on p "[DATE]-[DATE] Cohort Call Schedule" at bounding box center [326, 220] width 63 height 14
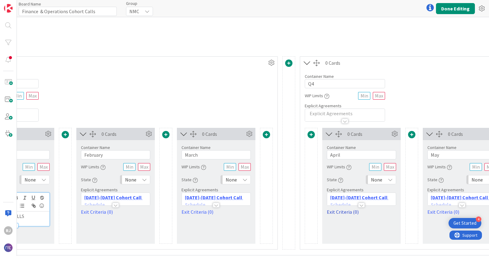
scroll to position [124, 805]
click at [387, 199] on div at bounding box center [361, 202] width 69 height 6
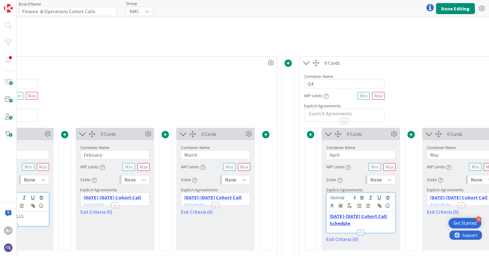
click at [366, 222] on p "[DATE]-[DATE] Cohort Call Schedule" at bounding box center [361, 220] width 63 height 14
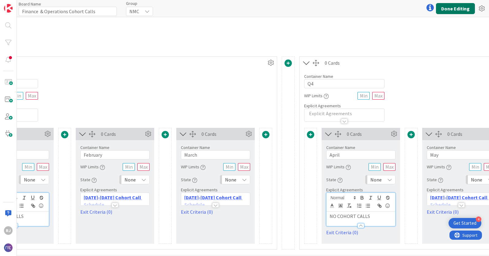
click at [453, 8] on button "Done Editing" at bounding box center [455, 8] width 39 height 11
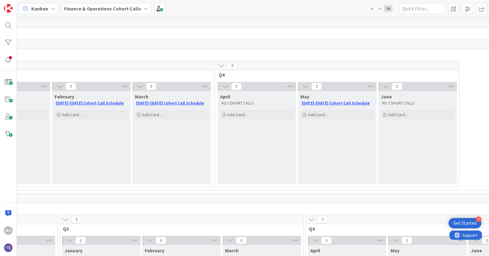
scroll to position [0, 552]
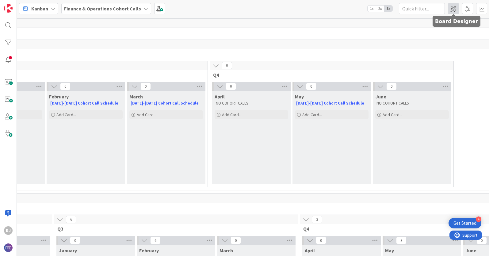
click at [457, 8] on span at bounding box center [453, 8] width 11 height 11
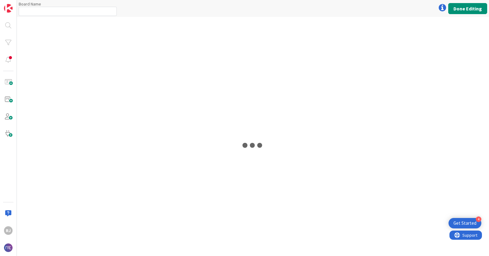
type input "Finance & Operations Cohort Calls"
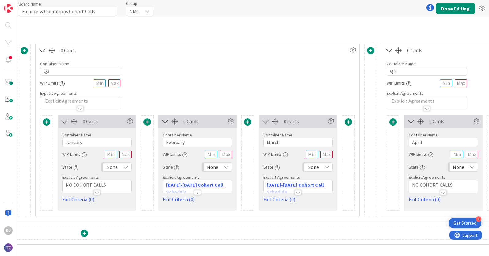
scroll to position [137, 741]
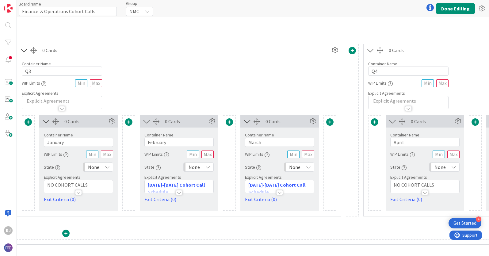
click at [304, 188] on div at bounding box center [279, 189] width 69 height 6
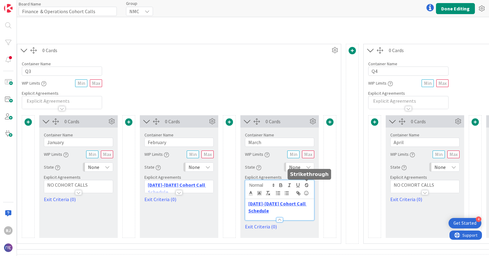
click at [304, 188] on icon "button" at bounding box center [307, 186] width 6 height 6
click at [291, 211] on p "﻿ [DATE]-[DATE] Cohort Call Schedule" at bounding box center [279, 207] width 63 height 14
click at [291, 211] on p "[DATE]-[DATE] Cohort Call Schedule" at bounding box center [279, 207] width 63 height 14
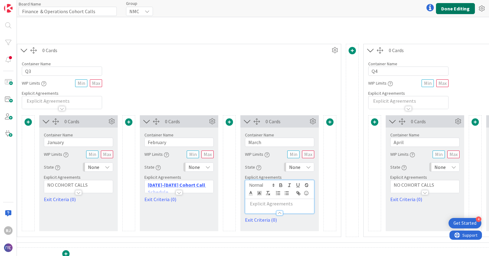
click at [448, 7] on button "Done Editing" at bounding box center [455, 8] width 39 height 11
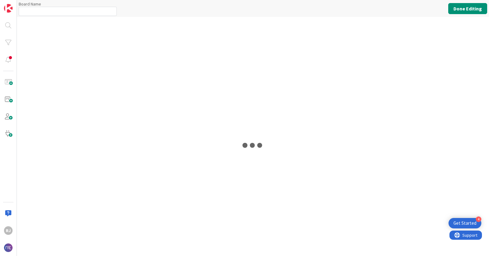
type input "Finance & Operations Cohort Calls"
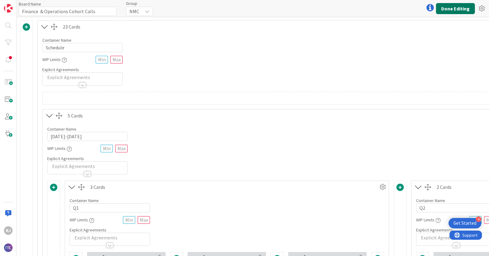
click at [446, 10] on button "Done Editing" at bounding box center [455, 8] width 39 height 11
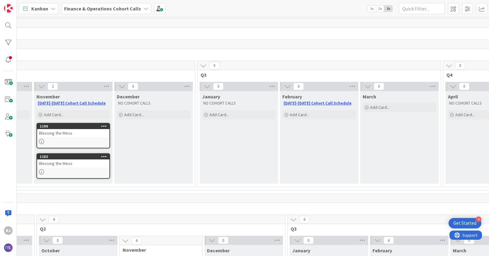
scroll to position [0, 319]
click at [105, 9] on b "Finance & Operations Cohort Calls" at bounding box center [102, 9] width 77 height 6
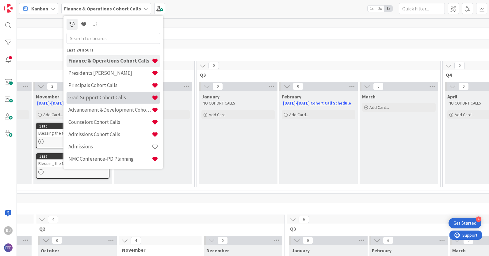
click at [95, 99] on h4 "Grad Support Cohort Calls" at bounding box center [109, 97] width 83 height 6
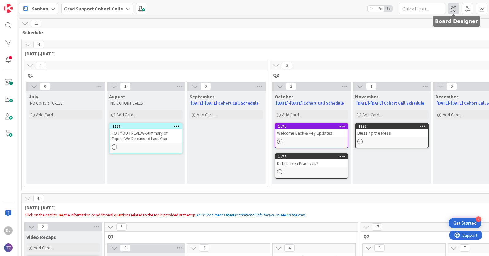
click at [455, 8] on span at bounding box center [453, 8] width 11 height 11
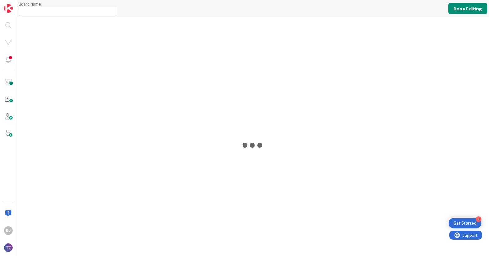
type input "Grad Support Cohort Calls"
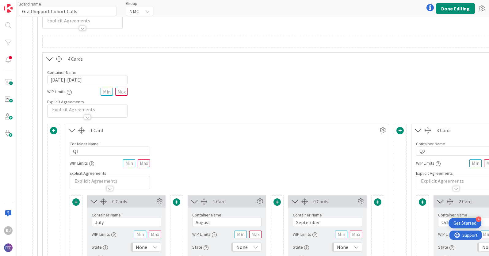
scroll to position [91, 0]
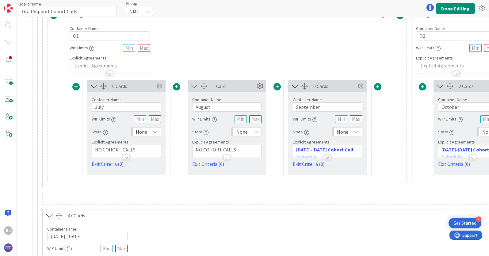
scroll to position [176, 0]
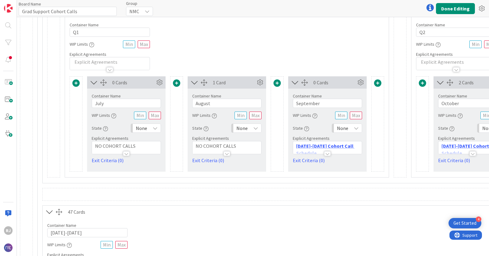
click at [354, 149] on div at bounding box center [327, 151] width 69 height 6
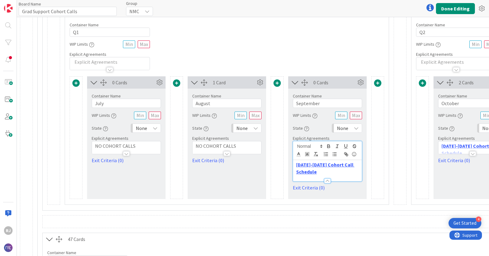
click at [342, 171] on p "[DATE]-[DATE] Cohort Call Schedule" at bounding box center [327, 168] width 63 height 14
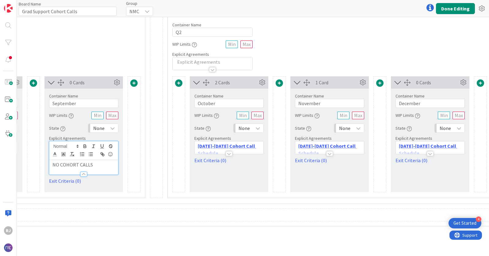
scroll to position [176, 244]
click at [355, 147] on p "[DATE]-[DATE] Cohort Call Schedule" at bounding box center [329, 150] width 63 height 14
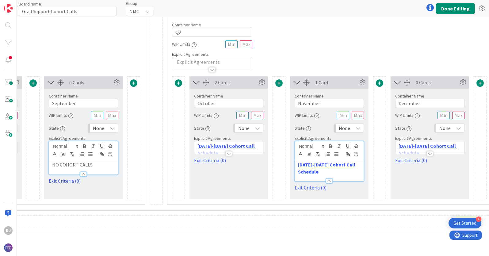
click at [341, 172] on p "[DATE]-[DATE] Cohort Call Schedule" at bounding box center [329, 168] width 63 height 14
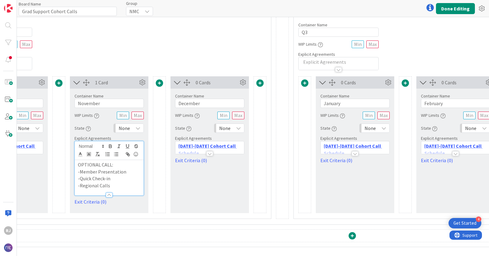
scroll to position [176, 465]
click at [113, 184] on p "-Regional Calls" at bounding box center [108, 185] width 63 height 7
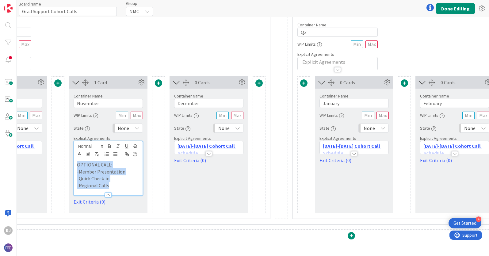
drag, startPoint x: 113, startPoint y: 184, endPoint x: 79, endPoint y: 165, distance: 39.6
click at [79, 165] on div "OPTIONAL CALL: -Member Presentation -Quick Check-in -Regional Calls" at bounding box center [108, 177] width 69 height 35
copy div "OPTIONAL CALL: -Member Presentation -Quick Check-in -Regional Calls"
click at [376, 148] on div at bounding box center [354, 151] width 69 height 6
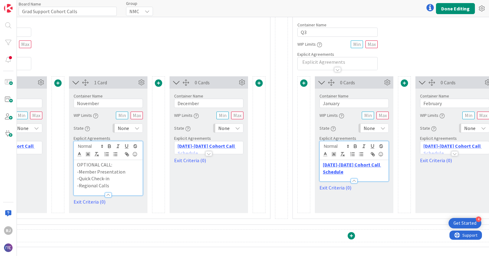
click at [365, 173] on p "[DATE]-[DATE] Cohort Call Schedule" at bounding box center [354, 168] width 63 height 14
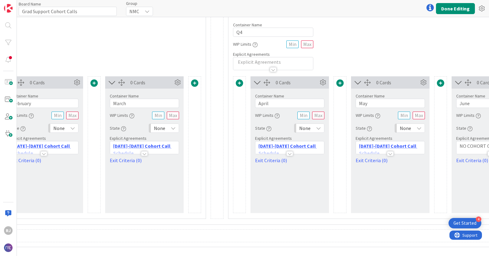
scroll to position [176, 879]
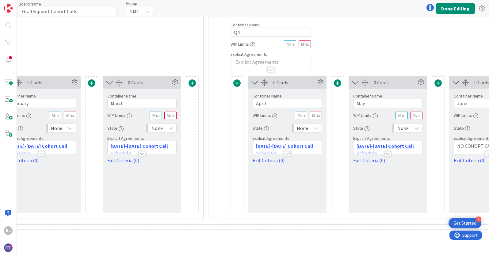
click at [310, 148] on div at bounding box center [287, 151] width 69 height 6
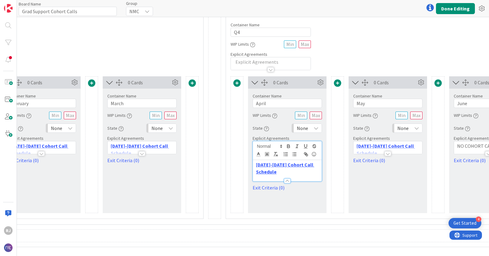
click at [293, 172] on p "[DATE]-[DATE] Cohort Call Schedule" at bounding box center [287, 168] width 63 height 14
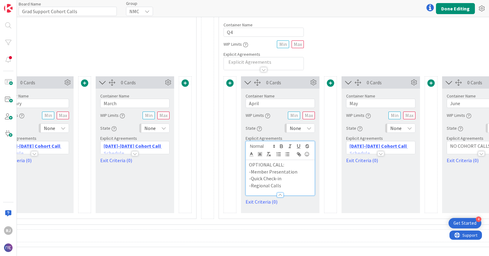
scroll to position [176, 889]
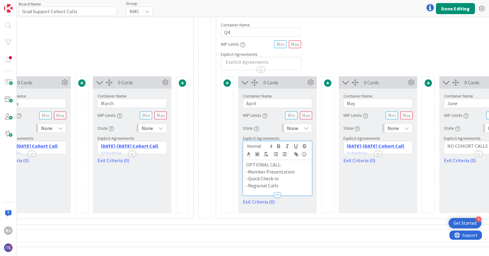
click at [286, 185] on p "-Regional Calls" at bounding box center [277, 185] width 63 height 7
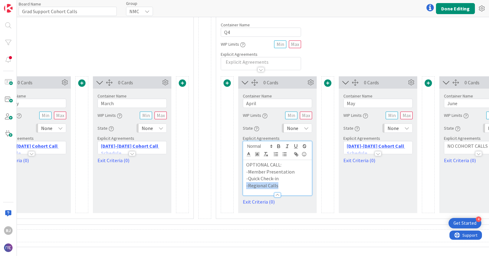
click at [286, 185] on p "-Regional Calls" at bounding box center [277, 185] width 63 height 7
drag, startPoint x: 286, startPoint y: 185, endPoint x: 246, endPoint y: 165, distance: 45.3
click at [246, 165] on div "OPTIONAL CALL: -Member Presentation -Quick Check-in -Regional Calls" at bounding box center [277, 177] width 69 height 35
click at [154, 149] on div at bounding box center [132, 151] width 69 height 6
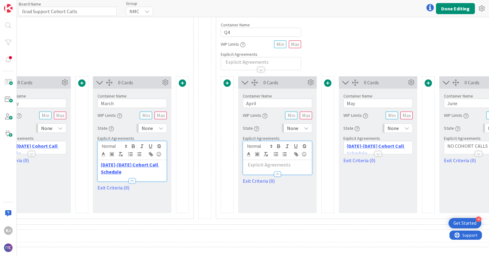
click at [124, 172] on p "[DATE]-[DATE] Cohort Call Schedule" at bounding box center [132, 168] width 63 height 14
copy link "[DATE]-[DATE] Cohort Call Schedule"
click at [272, 165] on p at bounding box center [277, 164] width 63 height 7
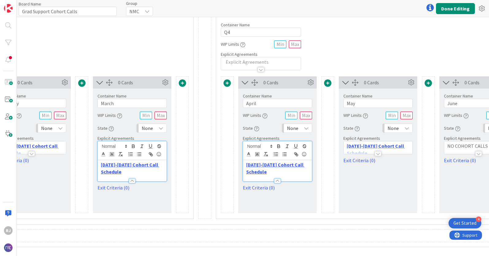
click at [404, 147] on p "[DATE]-[DATE] Cohort Call Schedule" at bounding box center [378, 150] width 63 height 14
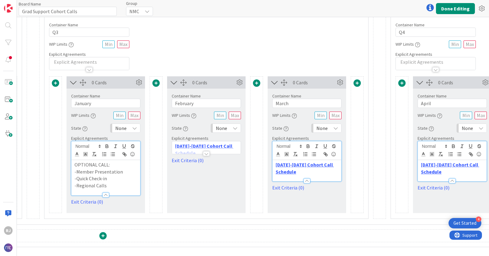
scroll to position [176, 713]
drag, startPoint x: 112, startPoint y: 185, endPoint x: 75, endPoint y: 163, distance: 43.0
click at [75, 163] on div "OPTIONAL CALL: -Member Presentation -Quick Check-in -Regional Calls" at bounding box center [106, 177] width 69 height 35
copy div "OPTIONAL CALL: -Member Presentation -Quick Check-in -Regional Calls"
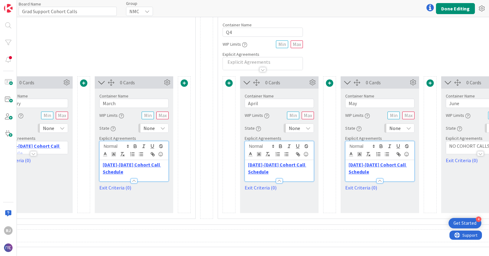
scroll to position [176, 888]
click at [391, 175] on p "[DATE]-[DATE] Cohort Call Schedule" at bounding box center [378, 168] width 63 height 14
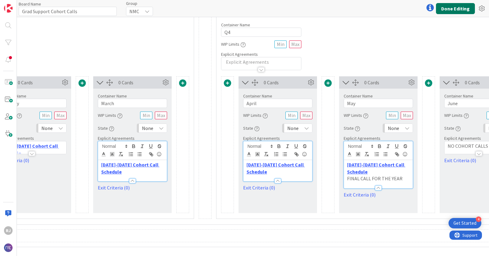
click at [452, 8] on button "Done Editing" at bounding box center [455, 8] width 39 height 11
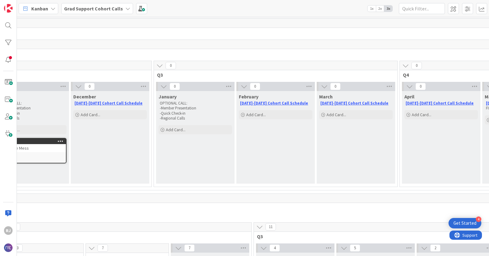
scroll to position [0, 361]
click at [454, 6] on span at bounding box center [453, 8] width 11 height 11
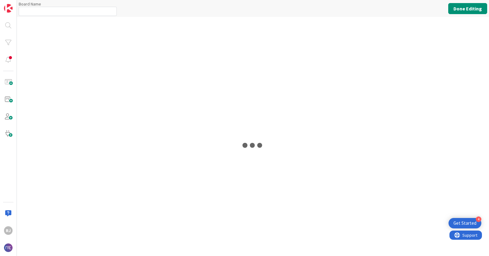
type input "Grad Support Cohort Calls"
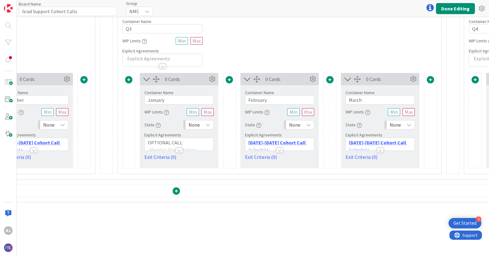
scroll to position [179, 642]
click at [402, 143] on p "[DATE]-[DATE] Cohort Call Schedule" at bounding box center [379, 146] width 63 height 14
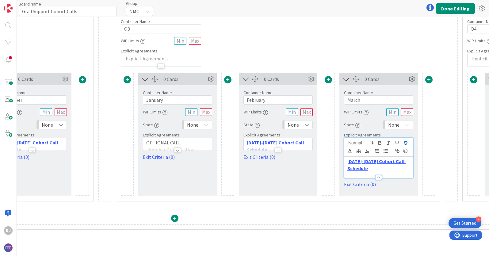
click at [402, 143] on button "button" at bounding box center [406, 142] width 9 height 7
click at [200, 145] on div at bounding box center [177, 147] width 69 height 6
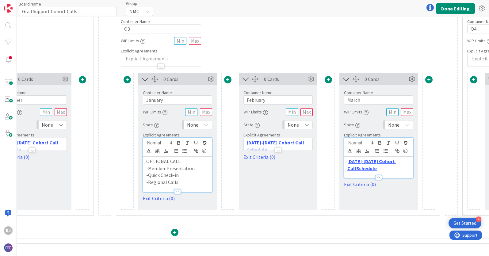
click at [188, 181] on p "-Regional Calls" at bounding box center [177, 182] width 63 height 7
drag, startPoint x: 188, startPoint y: 181, endPoint x: 145, endPoint y: 162, distance: 47.0
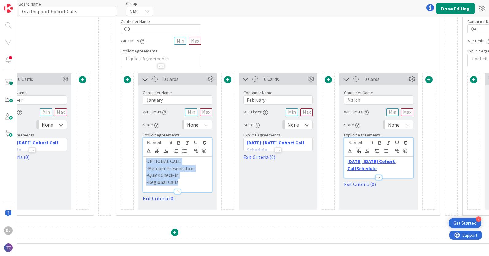
click at [145, 162] on div "OPTIONAL CALL: -Member Presentation -Quick Check-in -Regional Calls" at bounding box center [177, 174] width 69 height 35
copy div "OPTIONAL CALL: -Member Presentation -Quick Check-in -Regional Calls"
click at [394, 172] on div at bounding box center [378, 174] width 69 height 6
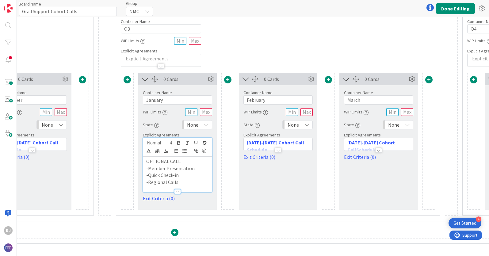
click at [392, 147] on div at bounding box center [378, 147] width 69 height 6
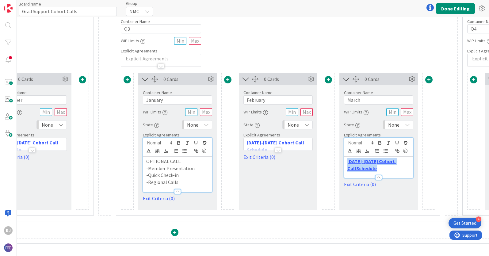
drag, startPoint x: 372, startPoint y: 168, endPoint x: 346, endPoint y: 161, distance: 27.2
click at [346, 161] on div "[DATE]-[DATE] Cohort Call ﻿ Schedule" at bounding box center [378, 167] width 69 height 21
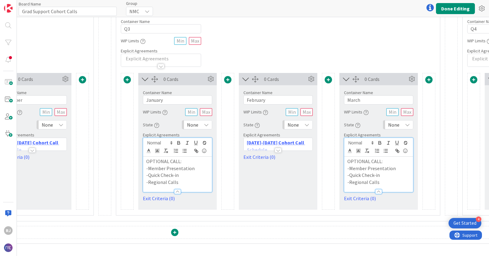
click at [301, 184] on div "0 Cards Container Name 8 / 64 February WIP Limits State None Explicit Agreement…" at bounding box center [278, 141] width 79 height 137
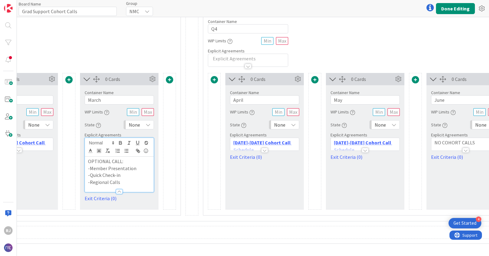
scroll to position [179, 902]
click at [448, 10] on button "Done Editing" at bounding box center [455, 8] width 39 height 11
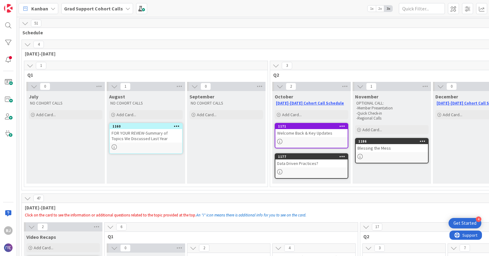
click at [102, 7] on b "Grad Support Cohort Calls" at bounding box center [93, 9] width 59 height 6
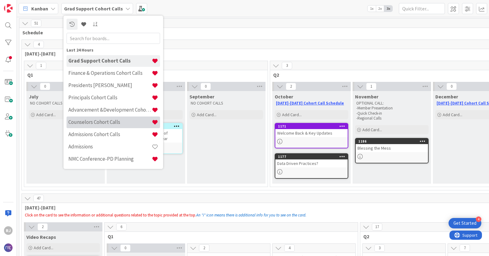
click at [92, 124] on h4 "Counselors Cohort Calls" at bounding box center [109, 122] width 83 height 6
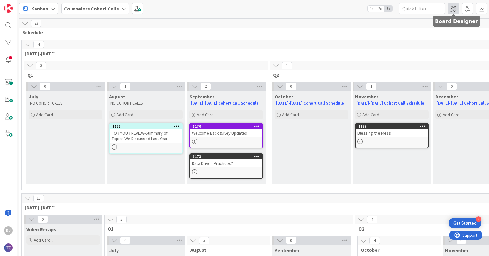
click at [453, 9] on span at bounding box center [453, 8] width 11 height 11
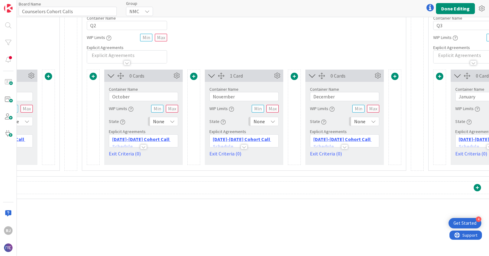
scroll to position [183, 330]
click at [268, 143] on div at bounding box center [243, 144] width 69 height 6
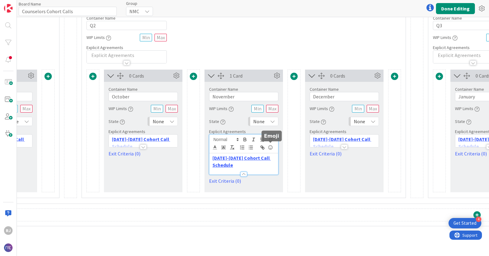
click at [269, 143] on div at bounding box center [271, 142] width 4 height 2
click at [240, 165] on p "[DATE]-[DATE] Cohort Call Schedule" at bounding box center [244, 162] width 63 height 14
drag, startPoint x: 240, startPoint y: 165, endPoint x: 209, endPoint y: 157, distance: 31.7
click at [209, 157] on div "[DATE]-[DATE] Cohort Call Schedule" at bounding box center [243, 163] width 69 height 21
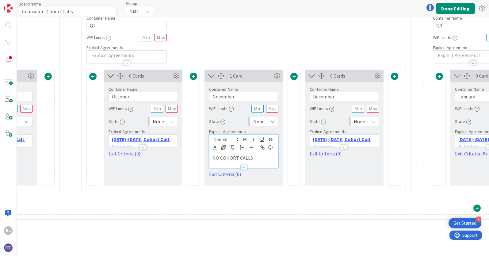
click at [369, 141] on div at bounding box center [344, 144] width 69 height 6
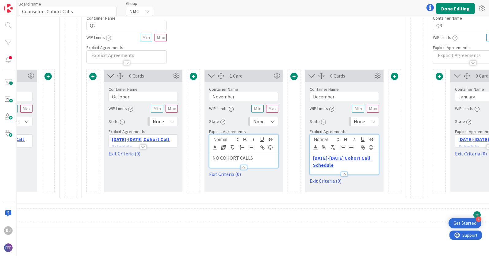
click at [351, 167] on p "[DATE]-[DATE] Cohort Call Schedule" at bounding box center [344, 162] width 63 height 14
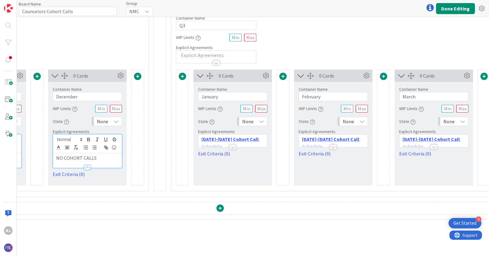
scroll to position [183, 588]
click at [354, 141] on div at bounding box center [332, 144] width 69 height 6
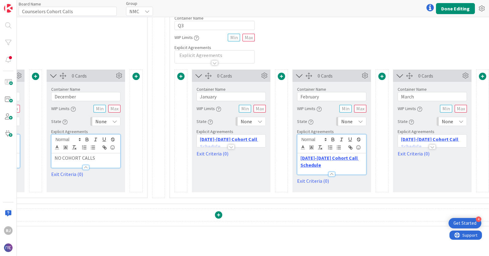
click at [347, 166] on p "[DATE]-[DATE] Cohort Call Schedule" at bounding box center [332, 162] width 63 height 14
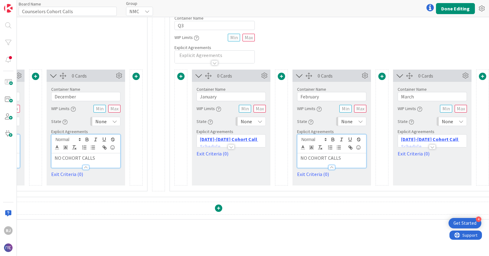
click at [459, 142] on div at bounding box center [432, 144] width 69 height 6
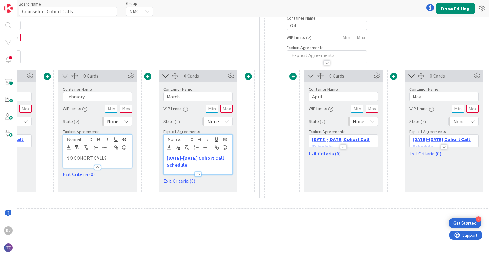
scroll to position [183, 823]
click at [368, 142] on div at bounding box center [343, 144] width 69 height 6
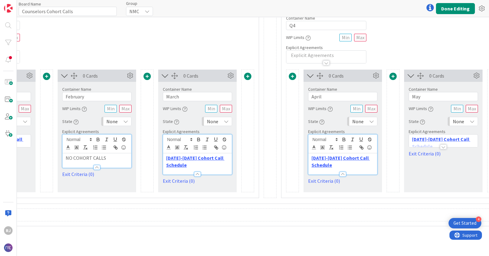
click at [355, 166] on p "[DATE]-[DATE] Cohort Call Schedule" at bounding box center [343, 162] width 63 height 14
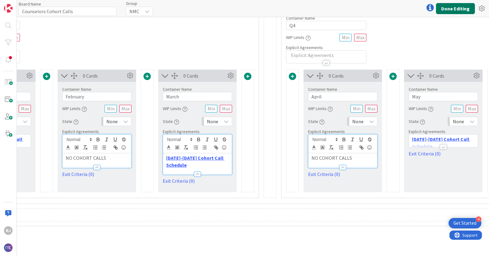
click at [456, 6] on button "Done Editing" at bounding box center [455, 8] width 39 height 11
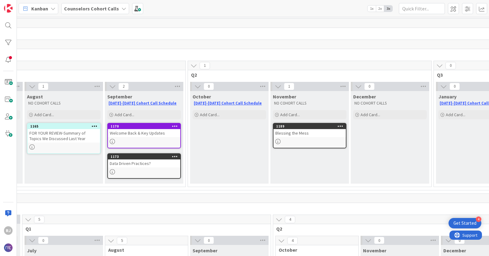
scroll to position [0, 83]
click at [455, 6] on span at bounding box center [453, 8] width 11 height 11
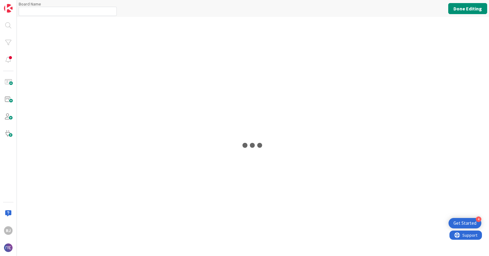
type input "Counselors Cohort Calls"
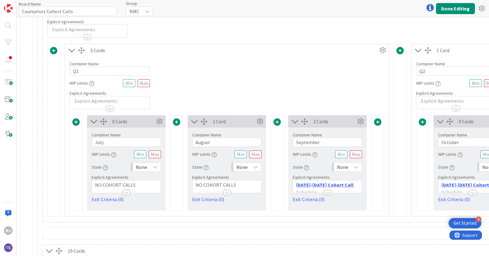
scroll to position [138, 0]
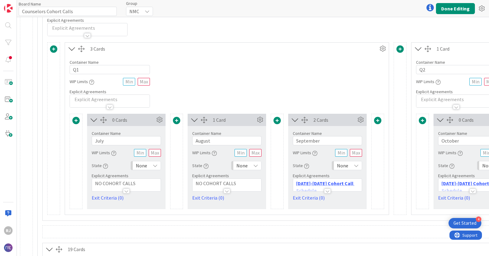
click at [353, 187] on div at bounding box center [327, 188] width 69 height 6
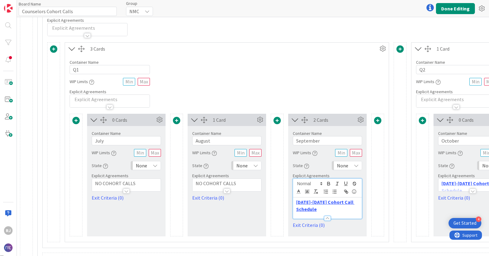
click at [353, 187] on button "button" at bounding box center [354, 183] width 9 height 7
click at [340, 209] on p "﻿ [DATE]-[DATE] Cohort Call Schedule" at bounding box center [327, 206] width 63 height 14
click at [340, 209] on p "[DATE]-[DATE] Cohort Call Schedule" at bounding box center [327, 206] width 63 height 14
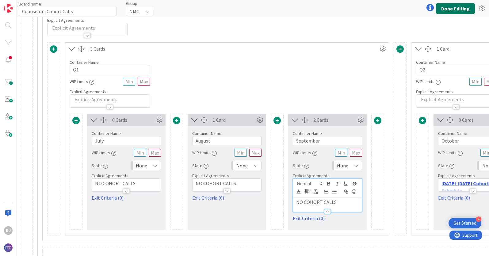
click at [447, 4] on button "Done Editing" at bounding box center [455, 8] width 39 height 11
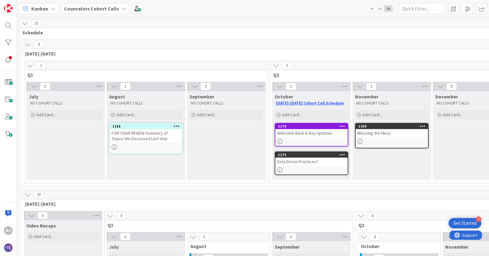
click at [388, 143] on div at bounding box center [392, 141] width 72 height 5
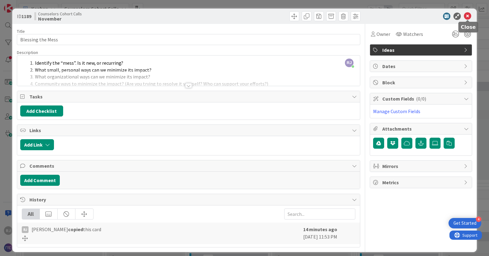
click at [468, 17] on icon at bounding box center [467, 16] width 7 height 7
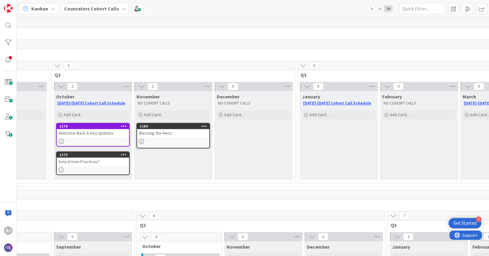
scroll to position [0, 217]
click at [96, 8] on b "Counselors Cohort Calls" at bounding box center [91, 9] width 55 height 6
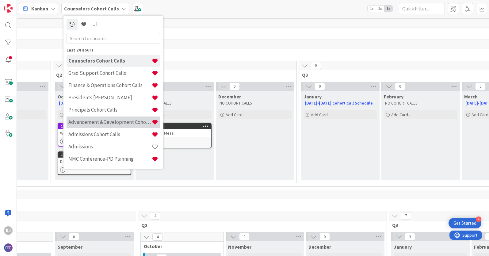
click at [87, 120] on h4 "Advancement &Development Cohort Calls" at bounding box center [109, 122] width 83 height 6
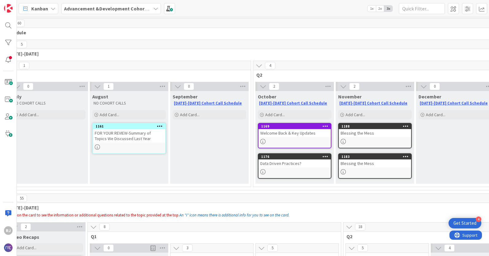
scroll to position [0, 15]
click at [128, 9] on b "Advancement &Development Cohort Calls" at bounding box center [111, 9] width 95 height 6
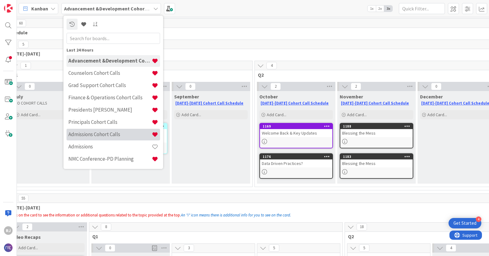
click at [94, 136] on h4 "Admissions Cohort Calls" at bounding box center [109, 134] width 83 height 6
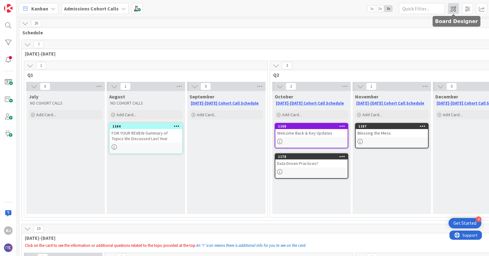
click at [456, 9] on span at bounding box center [453, 8] width 11 height 11
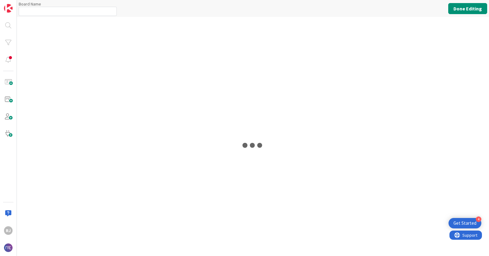
type input "Admissions Cohort Calls"
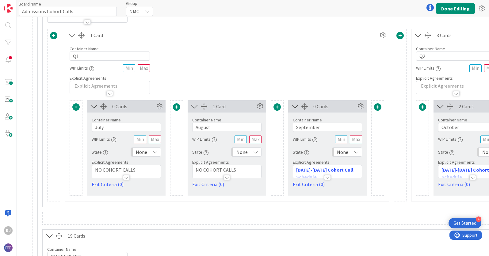
scroll to position [157, 0]
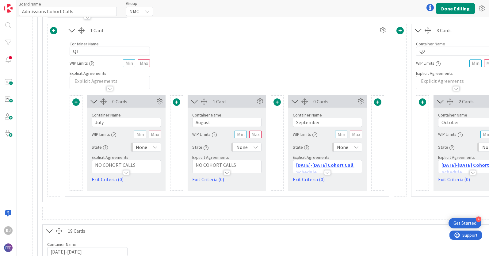
click at [355, 167] on div at bounding box center [327, 170] width 69 height 6
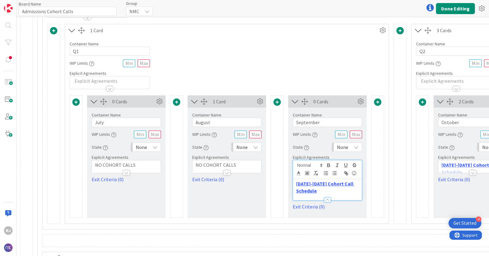
click at [323, 190] on p "[DATE]-[DATE] Cohort Call Schedule" at bounding box center [327, 187] width 63 height 14
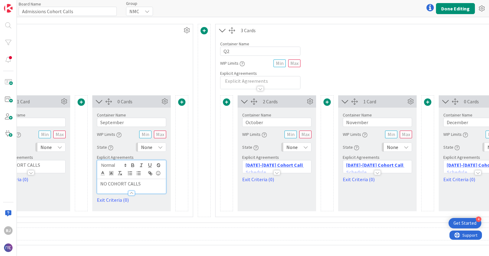
scroll to position [157, 198]
click at [401, 165] on p "[DATE]-[DATE] Cohort Call Schedule" at bounding box center [375, 169] width 63 height 14
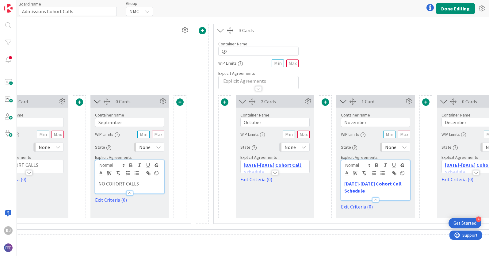
click at [374, 192] on p "[DATE]-[DATE] Cohort Call Schedule" at bounding box center [375, 187] width 63 height 14
drag, startPoint x: 374, startPoint y: 192, endPoint x: 344, endPoint y: 186, distance: 30.3
click at [344, 186] on div "[DATE]-[DATE] Cohort Call Schedule" at bounding box center [375, 189] width 69 height 21
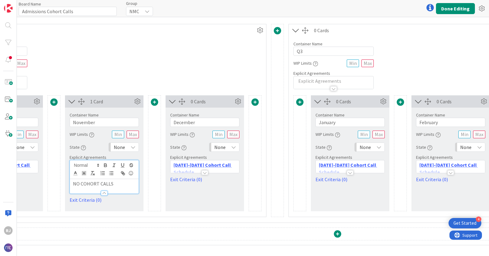
scroll to position [157, 476]
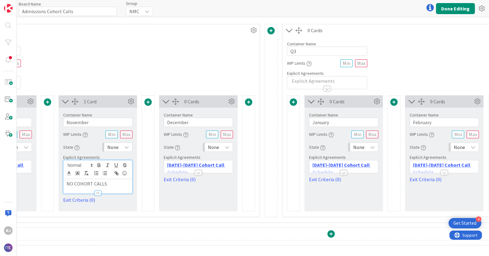
click at [367, 168] on div at bounding box center [343, 170] width 69 height 6
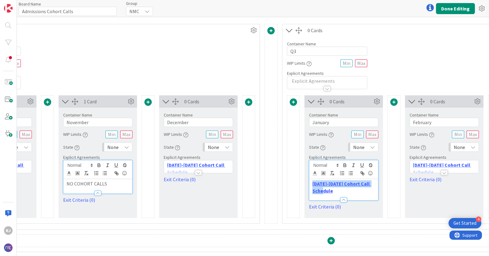
drag, startPoint x: 337, startPoint y: 190, endPoint x: 311, endPoint y: 184, distance: 27.2
click at [311, 184] on div "[DATE]-[DATE] Cohort Call Schedule" at bounding box center [343, 189] width 69 height 21
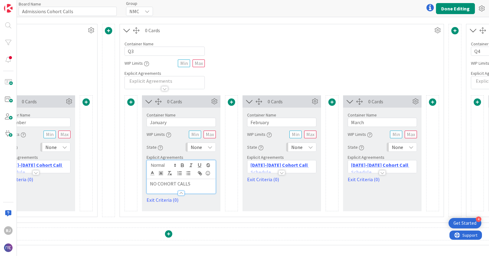
scroll to position [157, 642]
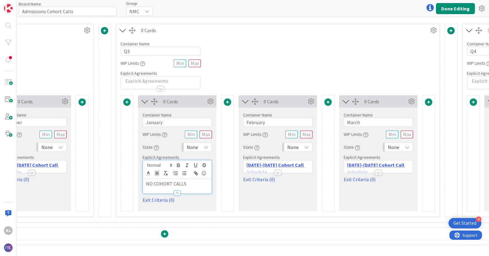
click at [400, 170] on div at bounding box center [378, 170] width 69 height 6
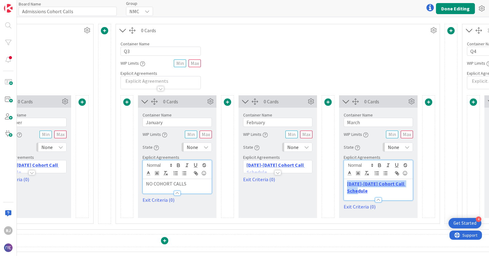
drag, startPoint x: 372, startPoint y: 192, endPoint x: 341, endPoint y: 186, distance: 31.2
click at [341, 186] on div "Container Name 5 / 64 March WIP Limits State None Explicit Agreements [DATE]-[D…" at bounding box center [378, 159] width 79 height 103
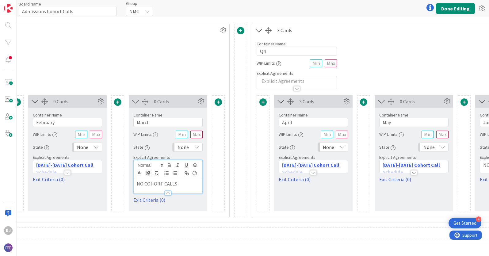
scroll to position [157, 855]
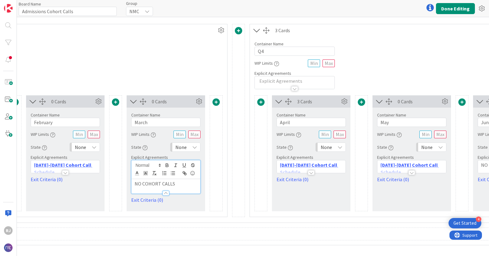
click at [432, 167] on div at bounding box center [412, 170] width 69 height 6
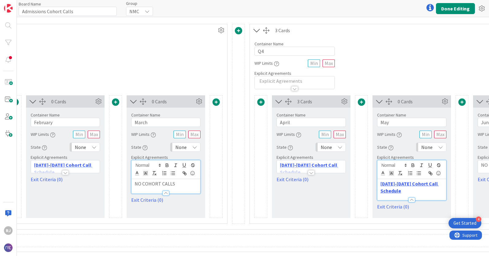
click at [405, 191] on p "[DATE]-[DATE] Cohort Call Schedule" at bounding box center [412, 187] width 63 height 14
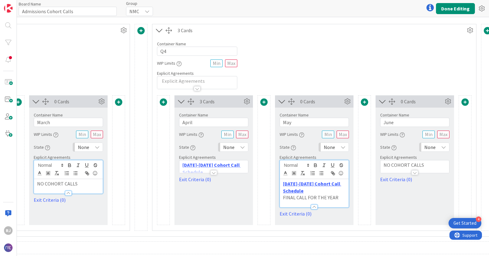
scroll to position [157, 956]
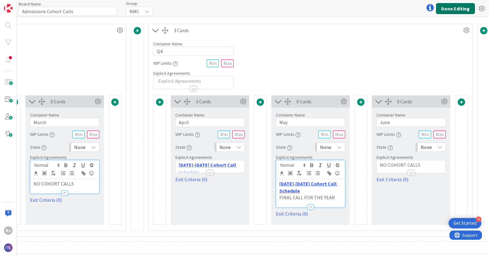
click at [447, 7] on button "Done Editing" at bounding box center [455, 8] width 39 height 11
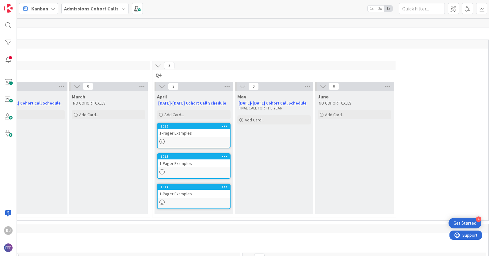
scroll to position [0, 610]
click at [225, 126] on icon at bounding box center [224, 126] width 6 height 4
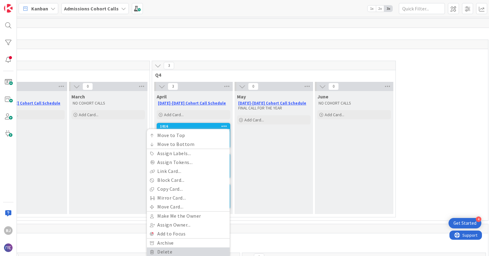
click at [177, 250] on link "Delete" at bounding box center [188, 252] width 83 height 9
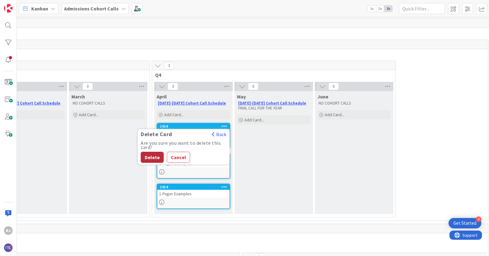
click at [157, 159] on button "Delete" at bounding box center [152, 157] width 23 height 11
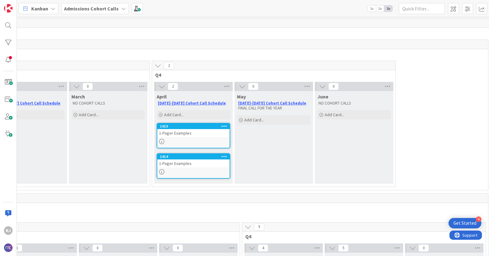
click at [226, 125] on icon at bounding box center [224, 126] width 6 height 4
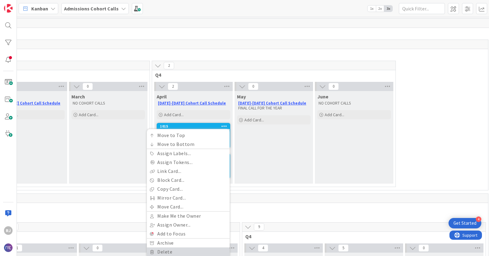
click at [156, 251] on link "Delete" at bounding box center [188, 252] width 83 height 9
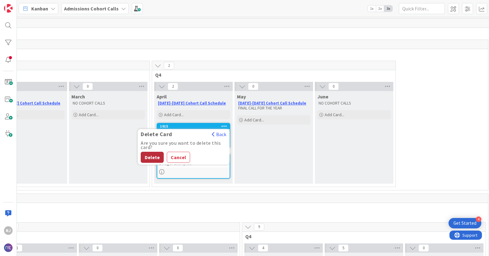
click at [158, 159] on button "Delete" at bounding box center [152, 157] width 23 height 11
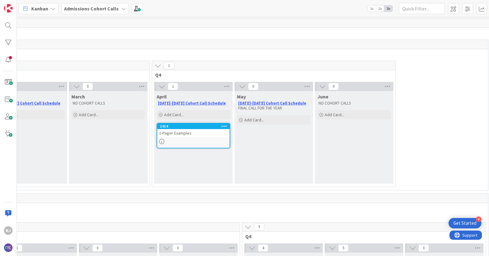
click at [227, 126] on div at bounding box center [224, 126] width 11 height 4
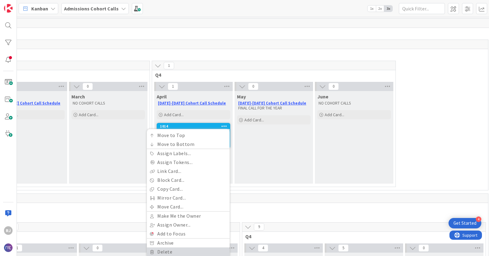
click at [155, 254] on link "Delete" at bounding box center [188, 252] width 83 height 9
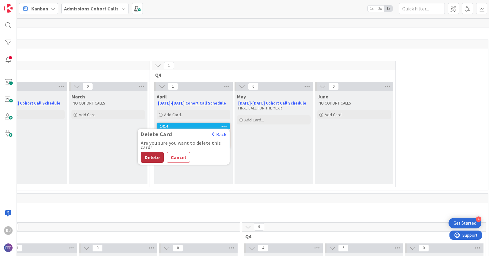
click at [157, 158] on button "Delete" at bounding box center [152, 157] width 23 height 11
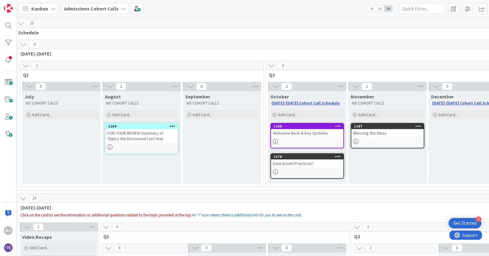
scroll to position [0, 0]
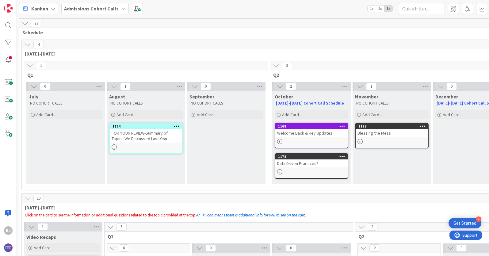
click at [379, 134] on div "Blessing the Mess" at bounding box center [392, 133] width 72 height 8
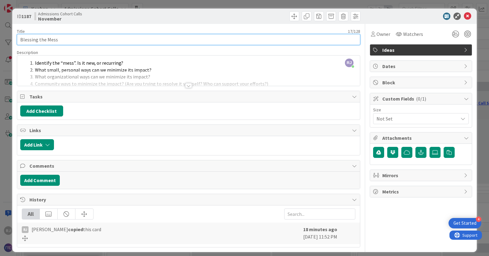
click at [20, 38] on input "Blessing the Mess" at bounding box center [189, 39] width 344 height 11
click at [51, 40] on input "ON YOUR OWN- Blessing the Mess" at bounding box center [189, 39] width 344 height 11
click at [20, 39] on input "ON YOUR OWN- Blessing the Mess" at bounding box center [189, 39] width 344 height 11
drag, startPoint x: 52, startPoint y: 41, endPoint x: 19, endPoint y: 41, distance: 32.8
click at [19, 41] on input "(ON YOUR OWN- Blessing the Mess" at bounding box center [189, 39] width 344 height 11
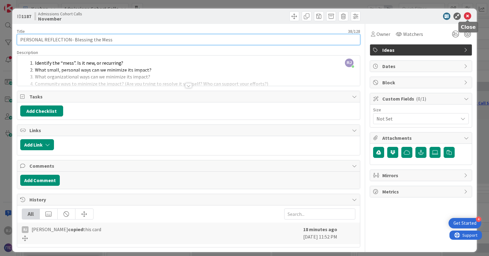
type input "PERSONAL REFLECTION- Blessing the Mess"
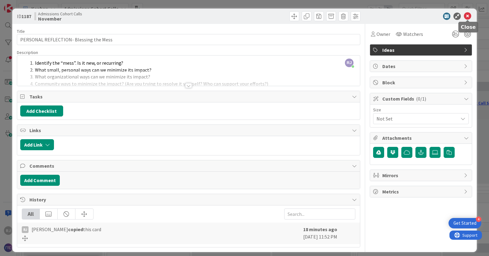
click at [469, 16] on icon at bounding box center [467, 16] width 7 height 7
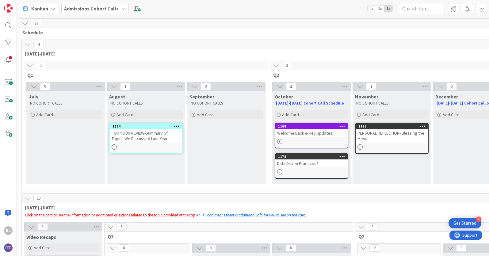
click at [102, 8] on b "Admissions Cohort Calls" at bounding box center [91, 9] width 55 height 6
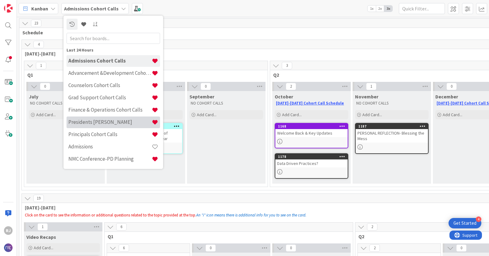
click at [91, 121] on h4 "Presidents [PERSON_NAME]" at bounding box center [109, 122] width 83 height 6
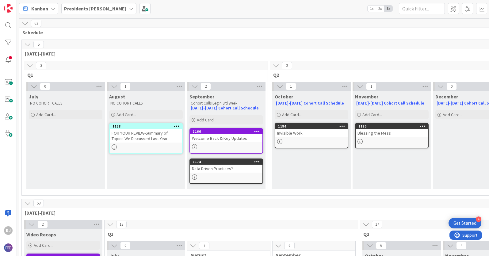
click at [90, 10] on b "Presidents [PERSON_NAME]" at bounding box center [95, 9] width 62 height 6
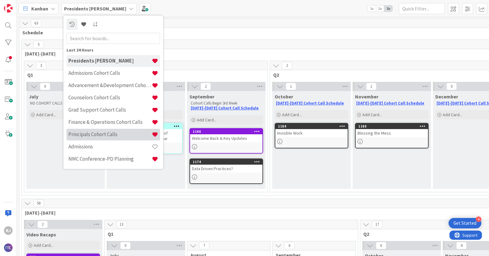
click at [79, 135] on h4 "Principals Cohort Calls" at bounding box center [109, 134] width 83 height 6
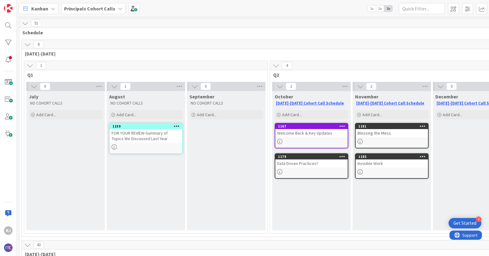
click at [107, 6] on b "Principals Cohort Calls" at bounding box center [89, 9] width 51 height 6
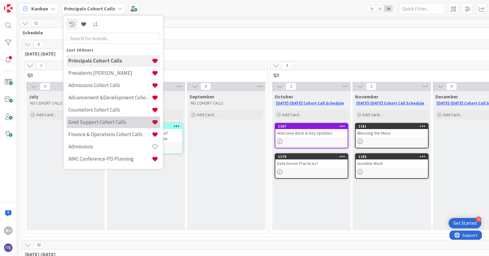
click at [91, 122] on h4 "Grad Support Cohort Calls" at bounding box center [109, 122] width 83 height 6
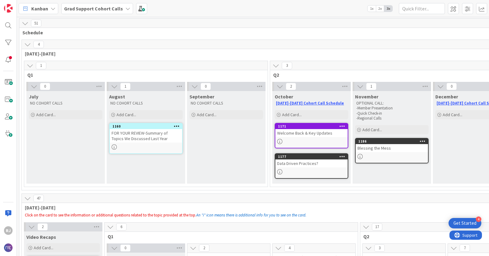
click at [371, 148] on div "Blessing the Mess" at bounding box center [392, 148] width 72 height 8
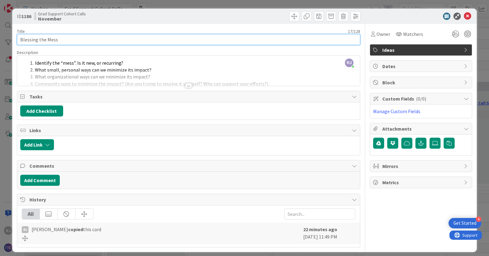
click at [20, 39] on input "Blessing the Mess" at bounding box center [189, 39] width 344 height 11
type input "PERSONAL REFLECTION- Blessing the Mess"
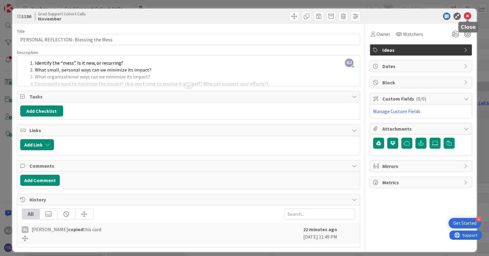
click at [470, 17] on icon at bounding box center [467, 16] width 7 height 7
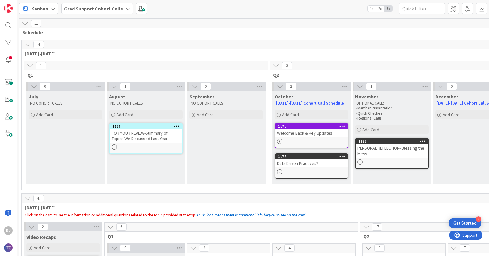
click at [101, 11] on b "Grad Support Cohort Calls" at bounding box center [93, 9] width 59 height 6
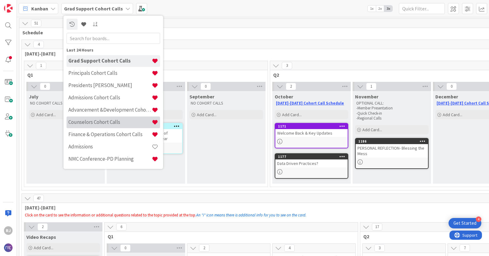
click at [89, 122] on h4 "Counselors Cohort Calls" at bounding box center [109, 122] width 83 height 6
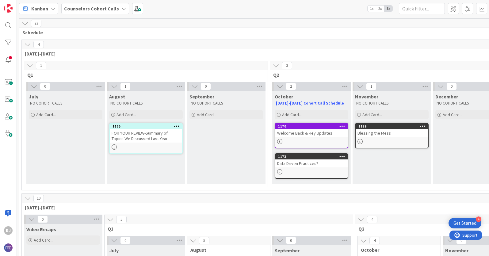
click at [375, 137] on link "1189 Blessing the Mess" at bounding box center [392, 135] width 74 height 25
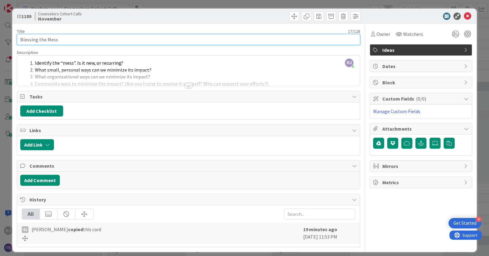
click at [20, 39] on input "Blessing the Mess" at bounding box center [189, 39] width 344 height 11
click at [18, 39] on input "PBlessing the Mess" at bounding box center [189, 39] width 344 height 11
type input "PERSONAL REFLECTION- Blessing the Mess"
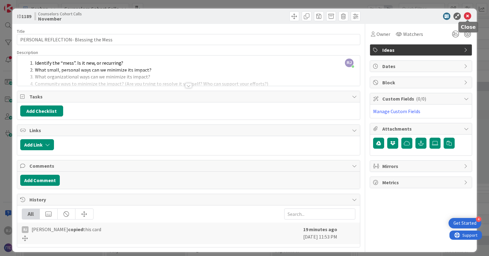
click at [468, 16] on icon at bounding box center [467, 16] width 7 height 7
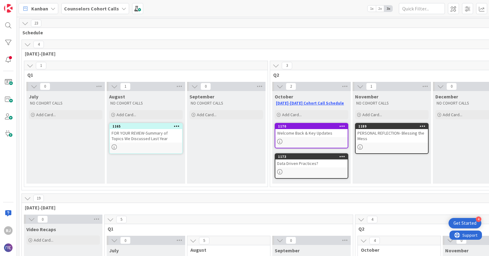
click at [108, 7] on b "Counselors Cohort Calls" at bounding box center [91, 9] width 55 height 6
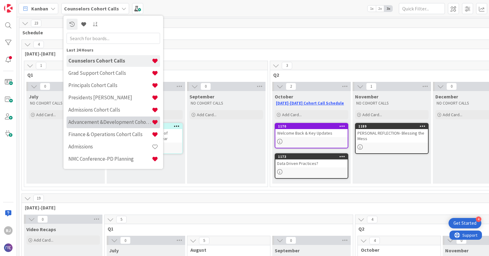
click at [89, 121] on h4 "Advancement &Development Cohort Calls" at bounding box center [109, 122] width 83 height 6
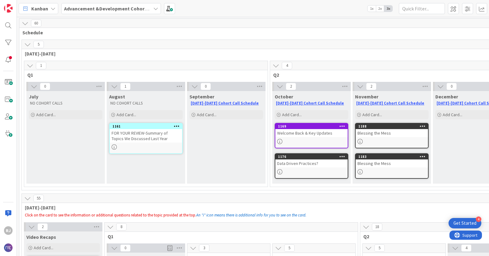
click at [136, 8] on b "Advancement &Development Cohort Calls" at bounding box center [111, 9] width 95 height 6
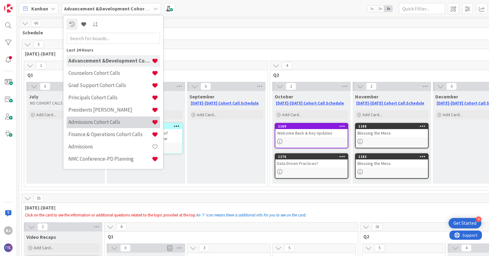
click at [93, 122] on h4 "Admissions Cohort Calls" at bounding box center [109, 122] width 83 height 6
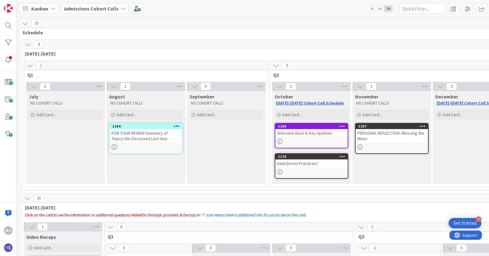
click at [83, 8] on b "Admissions Cohort Calls" at bounding box center [91, 9] width 55 height 6
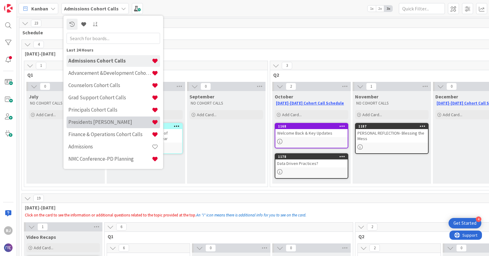
click at [88, 121] on h4 "Presidents [PERSON_NAME]" at bounding box center [109, 122] width 83 height 6
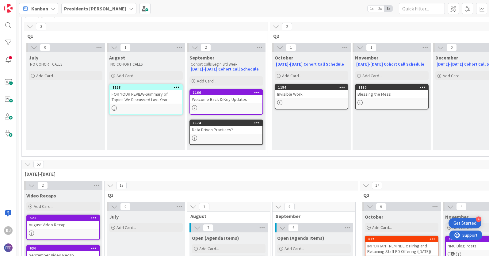
scroll to position [42, 0]
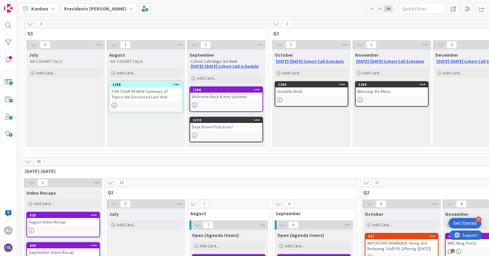
click at [85, 6] on b "Presidents [PERSON_NAME]" at bounding box center [95, 9] width 62 height 6
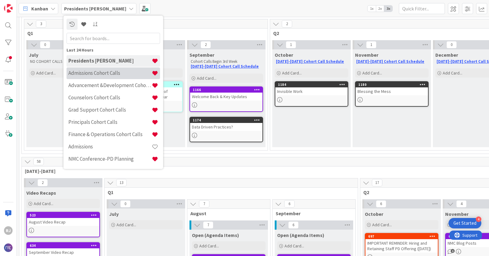
click at [90, 75] on h4 "Admissions Cohort Calls" at bounding box center [109, 73] width 83 height 6
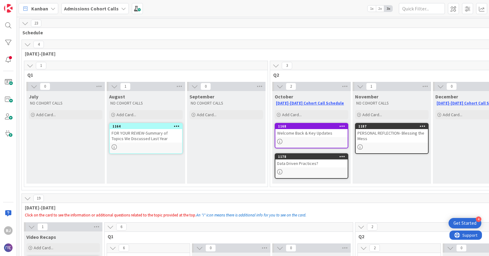
click at [73, 7] on b "Admissions Cohort Calls" at bounding box center [91, 9] width 55 height 6
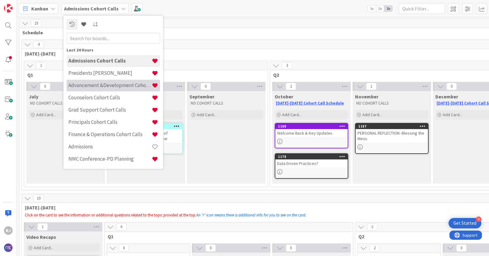
click at [85, 85] on h4 "Advancement &Development Cohort Calls" at bounding box center [109, 85] width 83 height 6
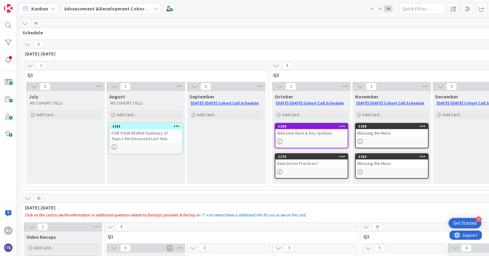
click at [422, 154] on icon at bounding box center [423, 156] width 6 height 4
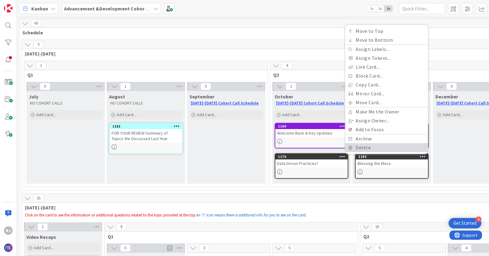
click at [377, 147] on link "Delete" at bounding box center [386, 147] width 83 height 9
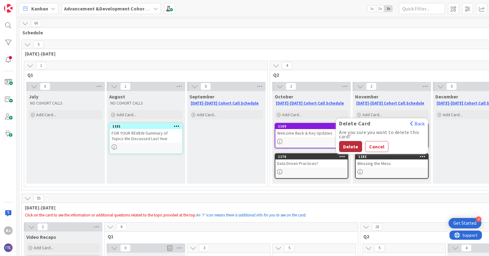
click at [352, 145] on button "Delete" at bounding box center [350, 146] width 23 height 11
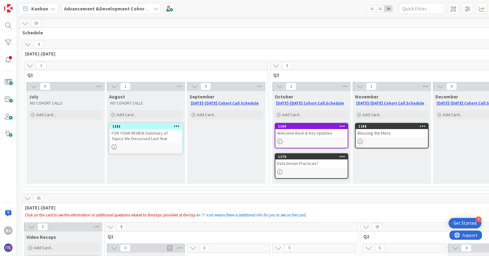
click at [136, 7] on b "Advancement &Development Cohort Calls" at bounding box center [111, 9] width 95 height 6
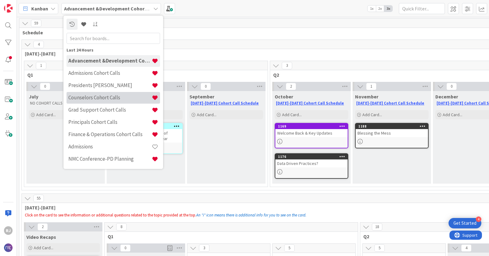
click at [96, 98] on h4 "Counselors Cohort Calls" at bounding box center [109, 97] width 83 height 6
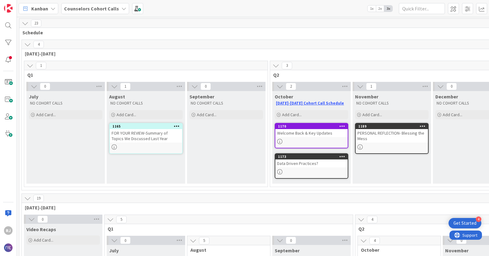
click at [100, 6] on b "Counselors Cohort Calls" at bounding box center [91, 9] width 55 height 6
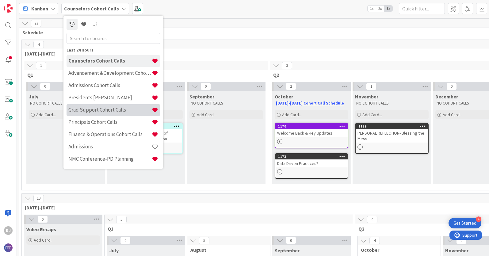
click at [86, 107] on h4 "Grad Support Cohort Calls" at bounding box center [109, 110] width 83 height 6
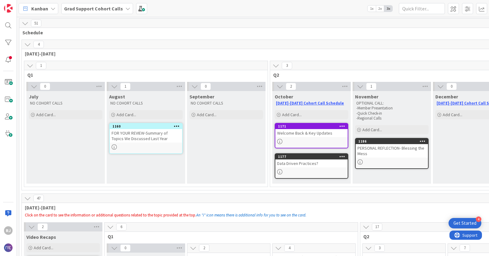
click at [100, 9] on b "Grad Support Cohort Calls" at bounding box center [93, 9] width 59 height 6
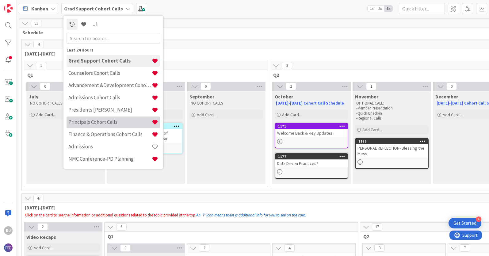
click at [85, 118] on div "Principals Cohort Calls" at bounding box center [114, 123] width 94 height 12
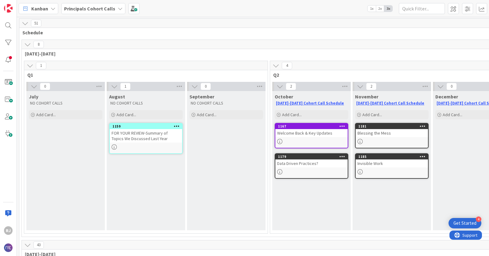
click at [102, 7] on b "Principals Cohort Calls" at bounding box center [89, 9] width 51 height 6
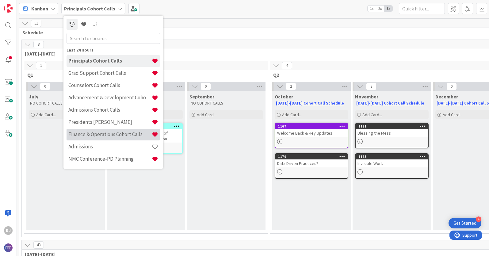
click at [80, 132] on h4 "Finance & Operations Cohort Calls" at bounding box center [109, 134] width 83 height 6
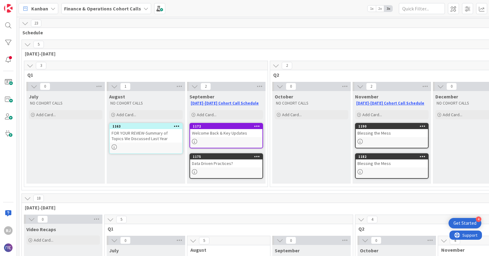
click at [423, 156] on icon at bounding box center [423, 156] width 6 height 4
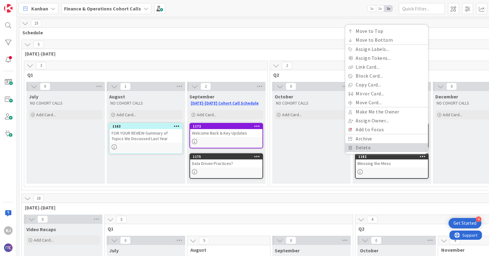
click at [372, 147] on link "Delete" at bounding box center [386, 147] width 83 height 9
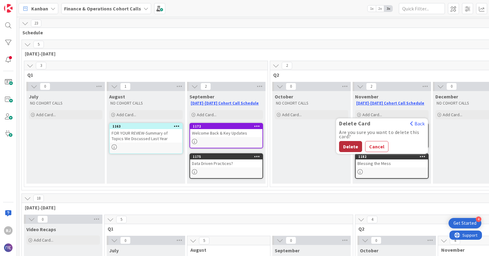
click at [346, 145] on button "Delete" at bounding box center [350, 146] width 23 height 11
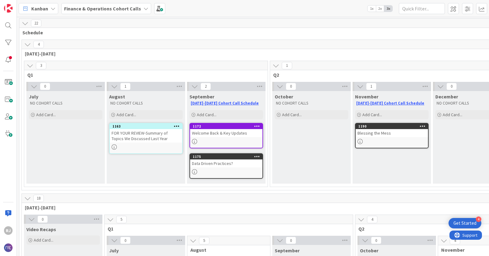
click at [144, 9] on icon at bounding box center [146, 8] width 5 height 5
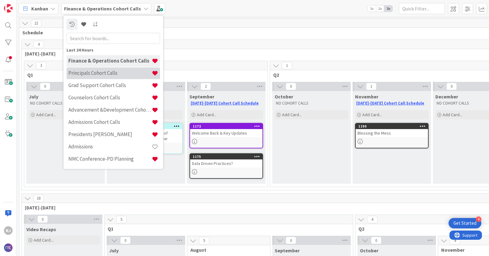
click at [103, 74] on h4 "Principals Cohort Calls" at bounding box center [109, 73] width 83 height 6
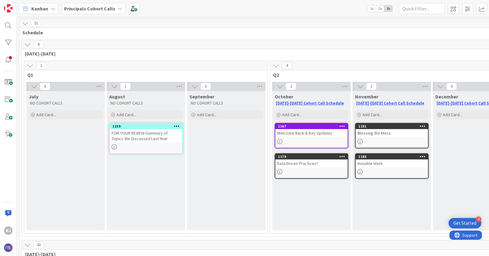
click at [425, 156] on icon at bounding box center [423, 156] width 6 height 4
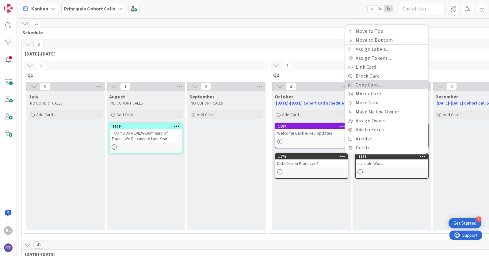
click at [361, 85] on link "Copy Card..." at bounding box center [386, 84] width 83 height 9
type textarea "x"
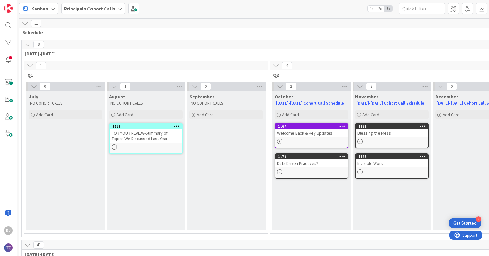
click at [378, 165] on div "Invisible Work" at bounding box center [392, 163] width 72 height 8
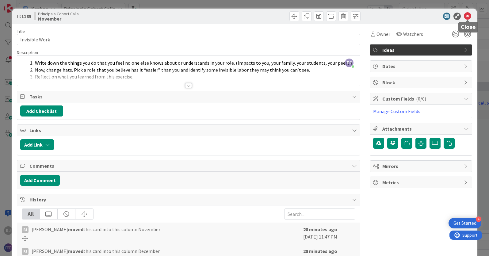
click at [468, 17] on icon at bounding box center [467, 16] width 7 height 7
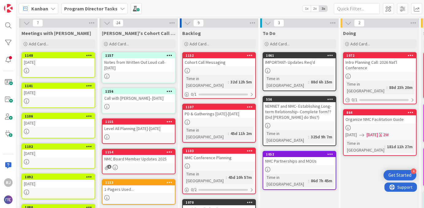
scroll to position [151, 0]
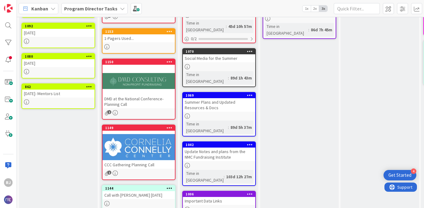
click at [97, 9] on b "Program Director Tasks" at bounding box center [90, 9] width 53 height 6
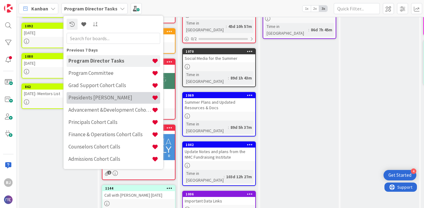
click at [99, 99] on h4 "Presidents [PERSON_NAME]" at bounding box center [109, 97] width 83 height 6
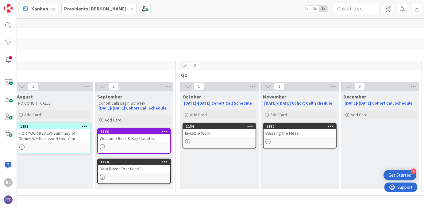
scroll to position [0, 93]
click at [129, 7] on icon at bounding box center [131, 8] width 5 height 5
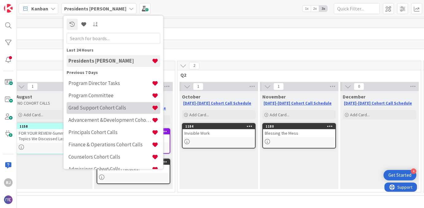
click at [101, 107] on h4 "Grad Support Cohort Calls" at bounding box center [109, 108] width 83 height 6
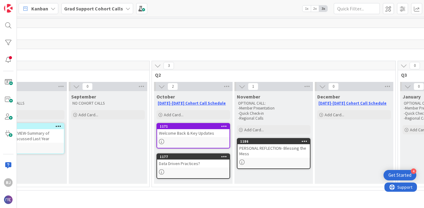
scroll to position [0, 127]
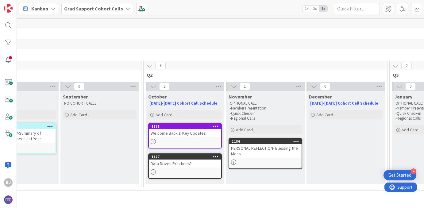
click at [125, 6] on icon at bounding box center [127, 8] width 5 height 5
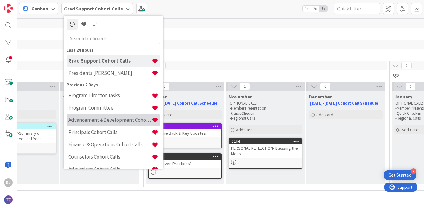
click at [100, 122] on h4 "Advancement &Development Cohort Calls" at bounding box center [109, 120] width 83 height 6
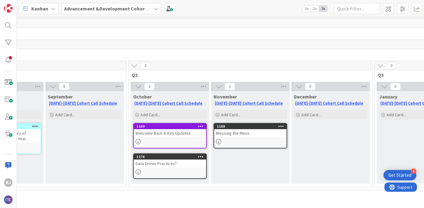
scroll to position [0, 145]
